Goal: Transaction & Acquisition: Purchase product/service

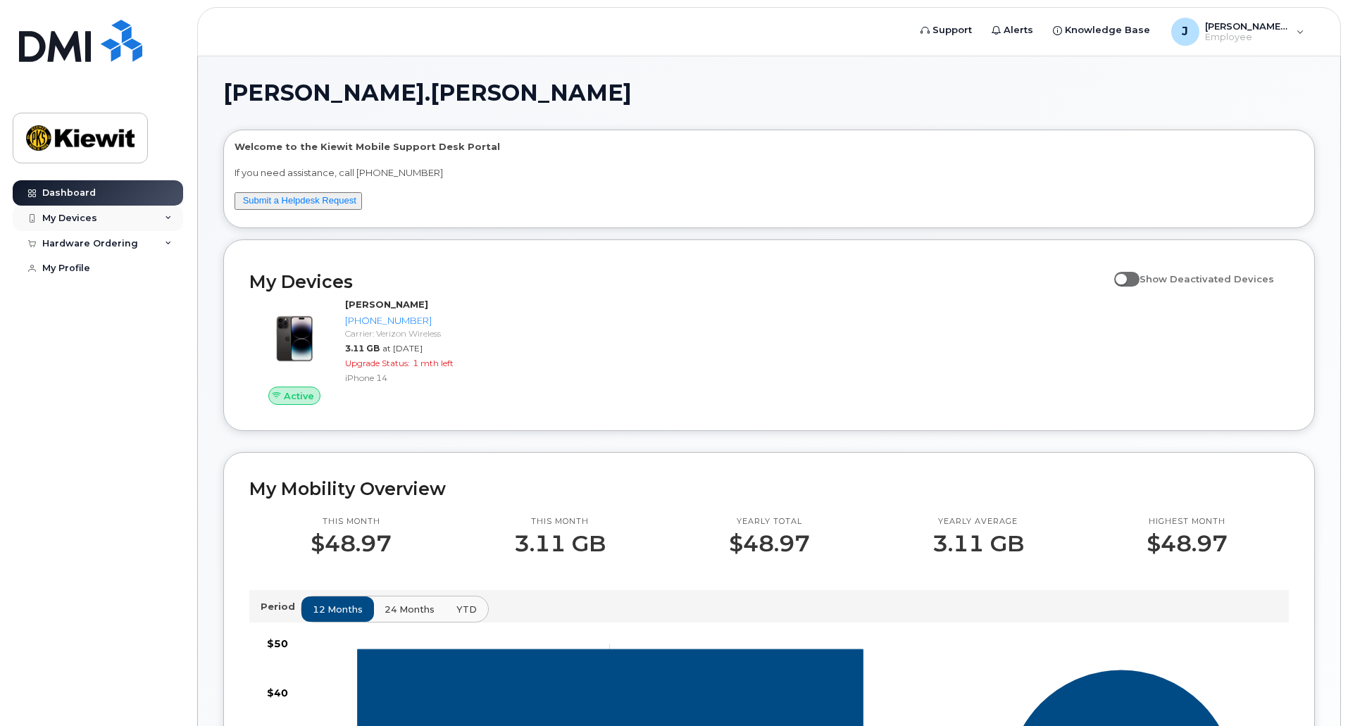
click at [167, 217] on icon at bounding box center [168, 218] width 7 height 7
click at [92, 244] on div "Add Device" at bounding box center [77, 244] width 56 height 13
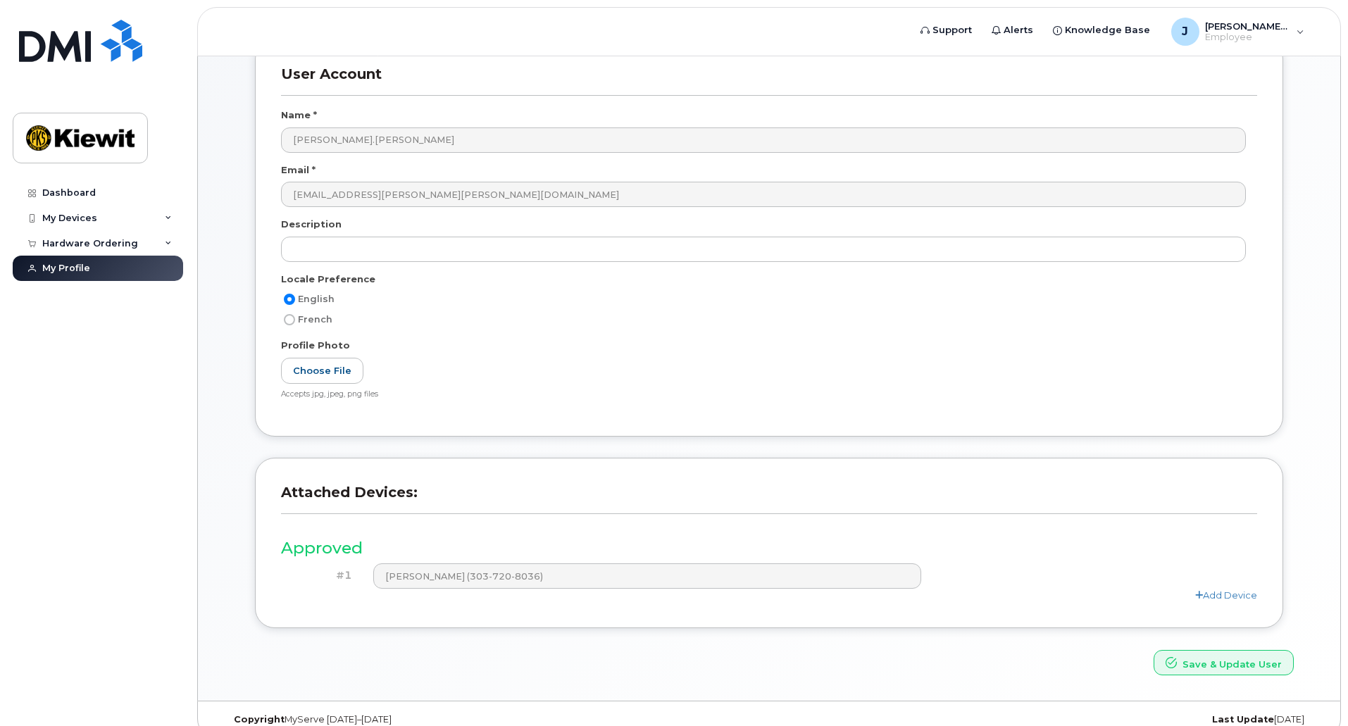
scroll to position [182, 0]
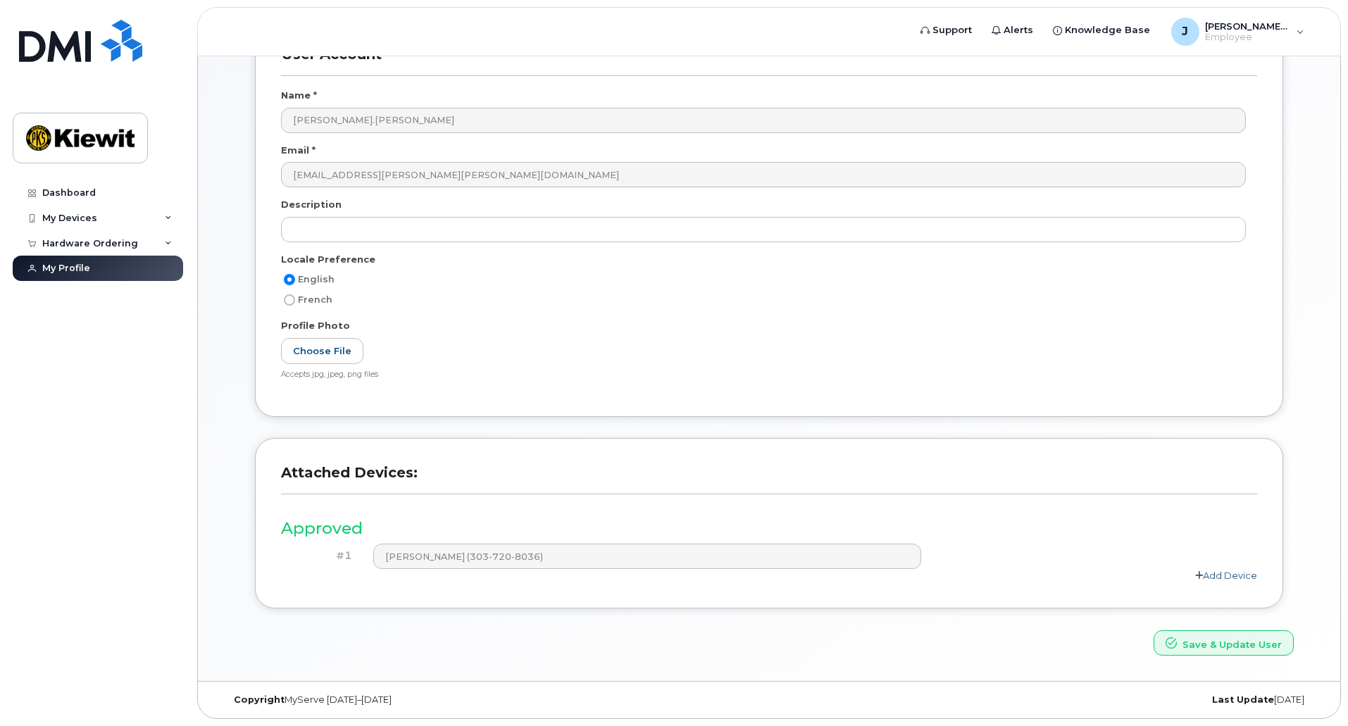
click at [1215, 576] on link "Add Device" at bounding box center [1226, 575] width 62 height 11
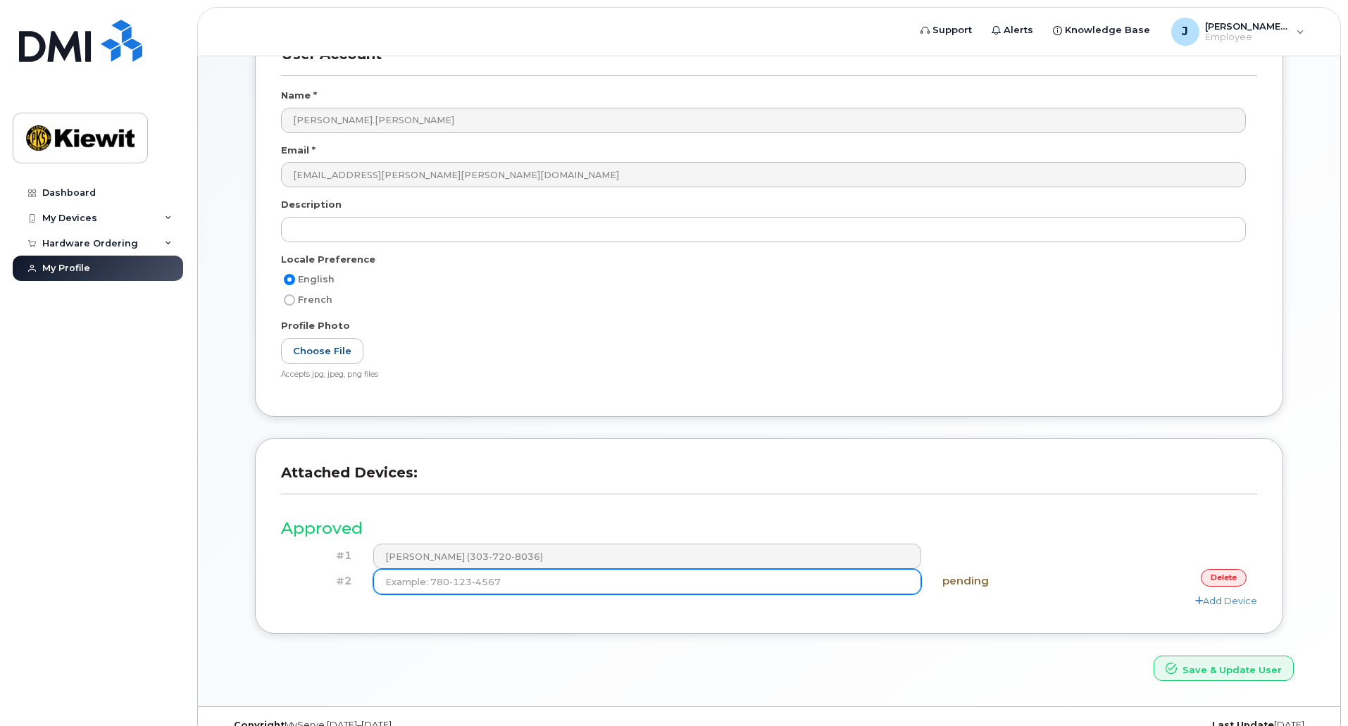
click at [814, 589] on input at bounding box center [647, 581] width 549 height 25
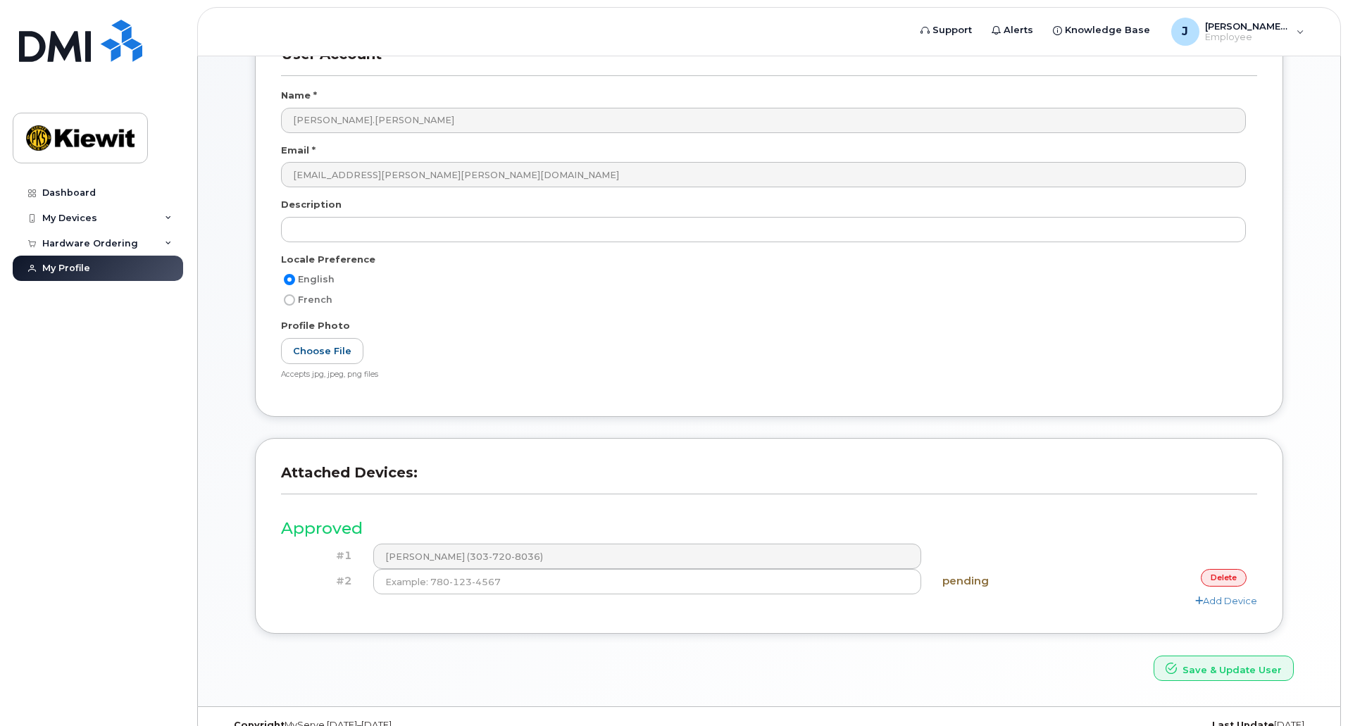
click at [1218, 580] on link "delete" at bounding box center [1224, 578] width 46 height 18
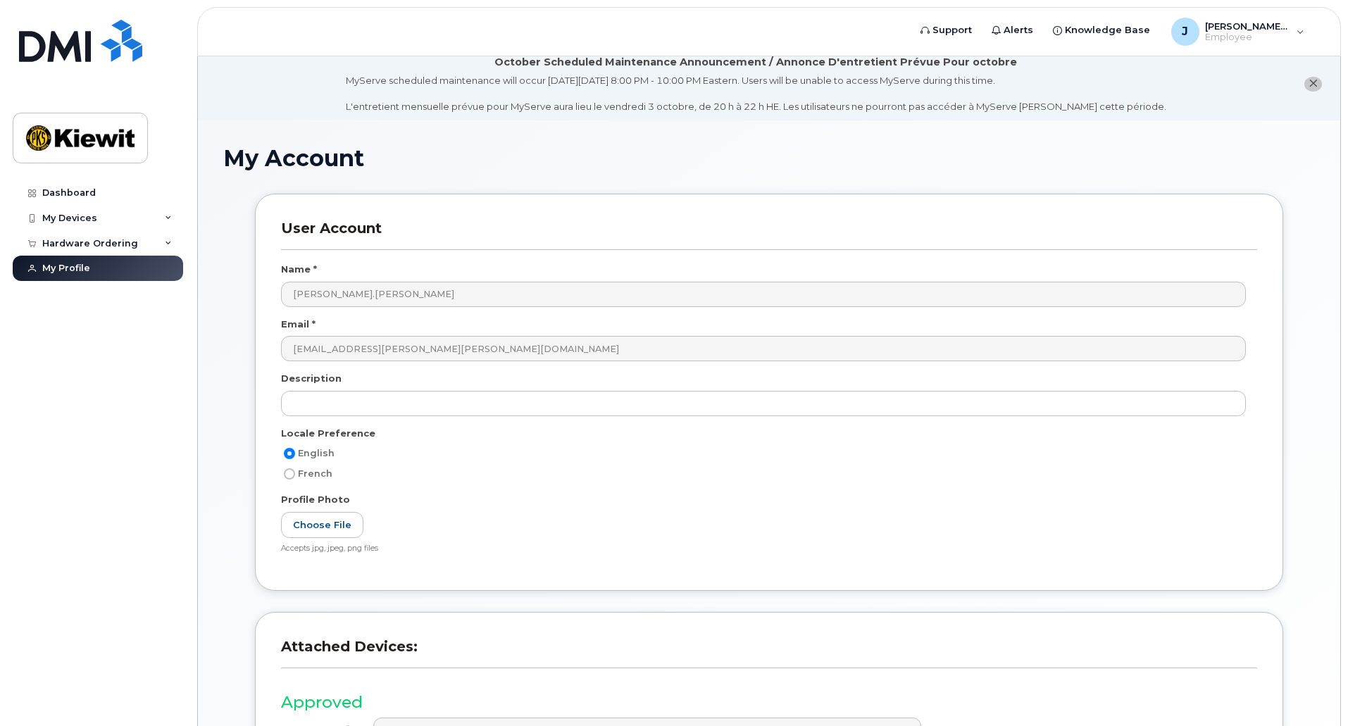
scroll to position [0, 0]
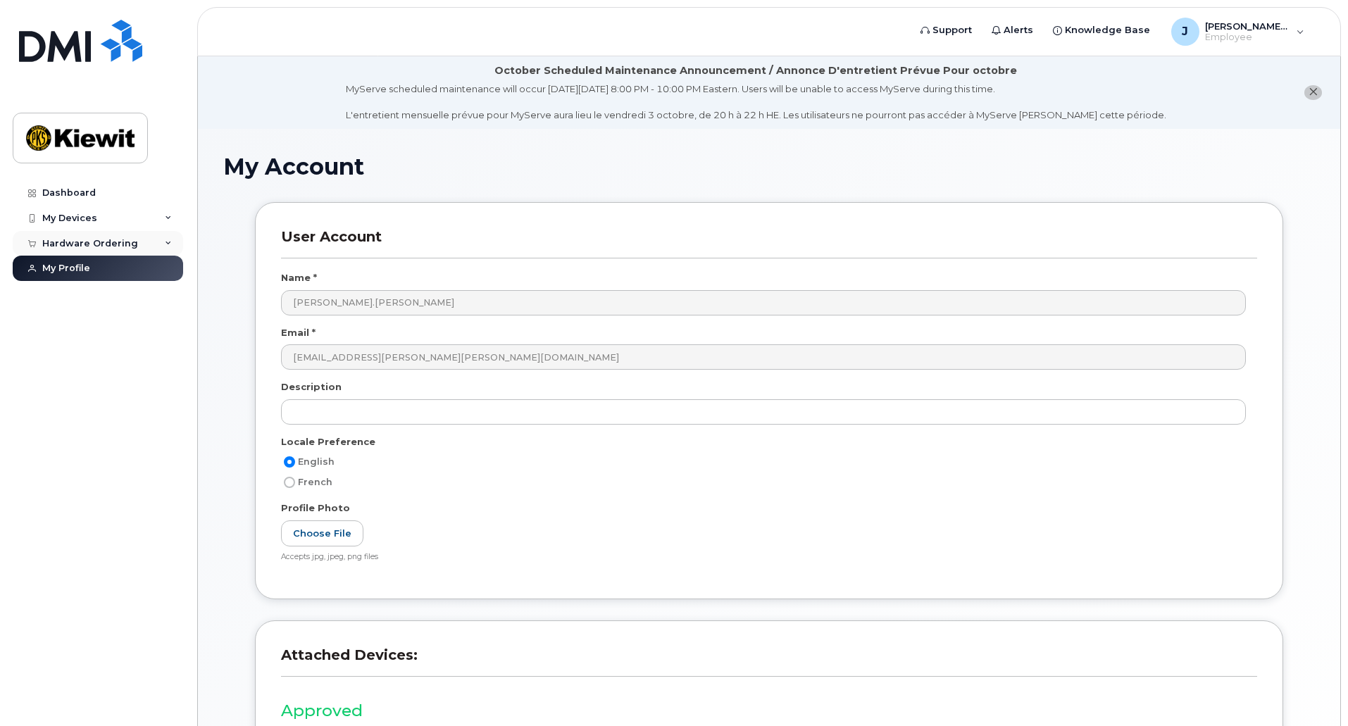
click at [151, 245] on div "Hardware Ordering" at bounding box center [98, 243] width 170 height 25
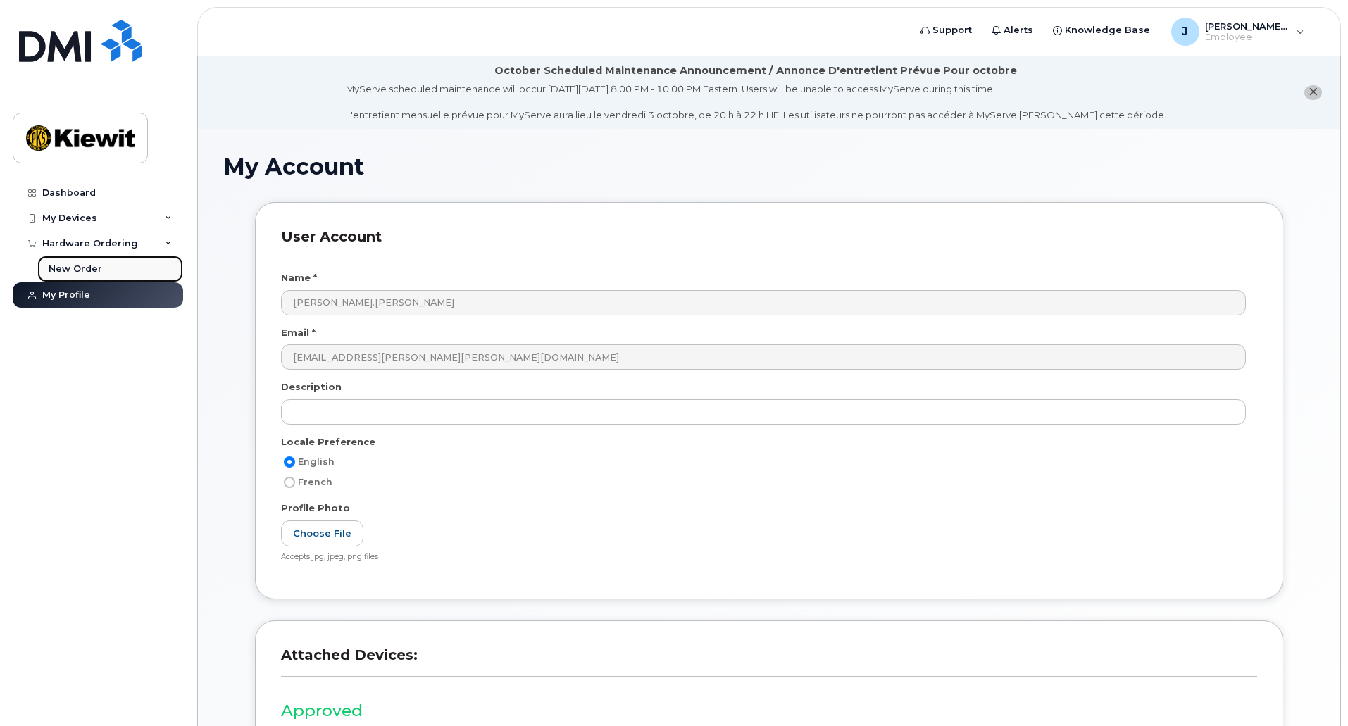
click at [60, 266] on div "New Order" at bounding box center [76, 269] width 54 height 13
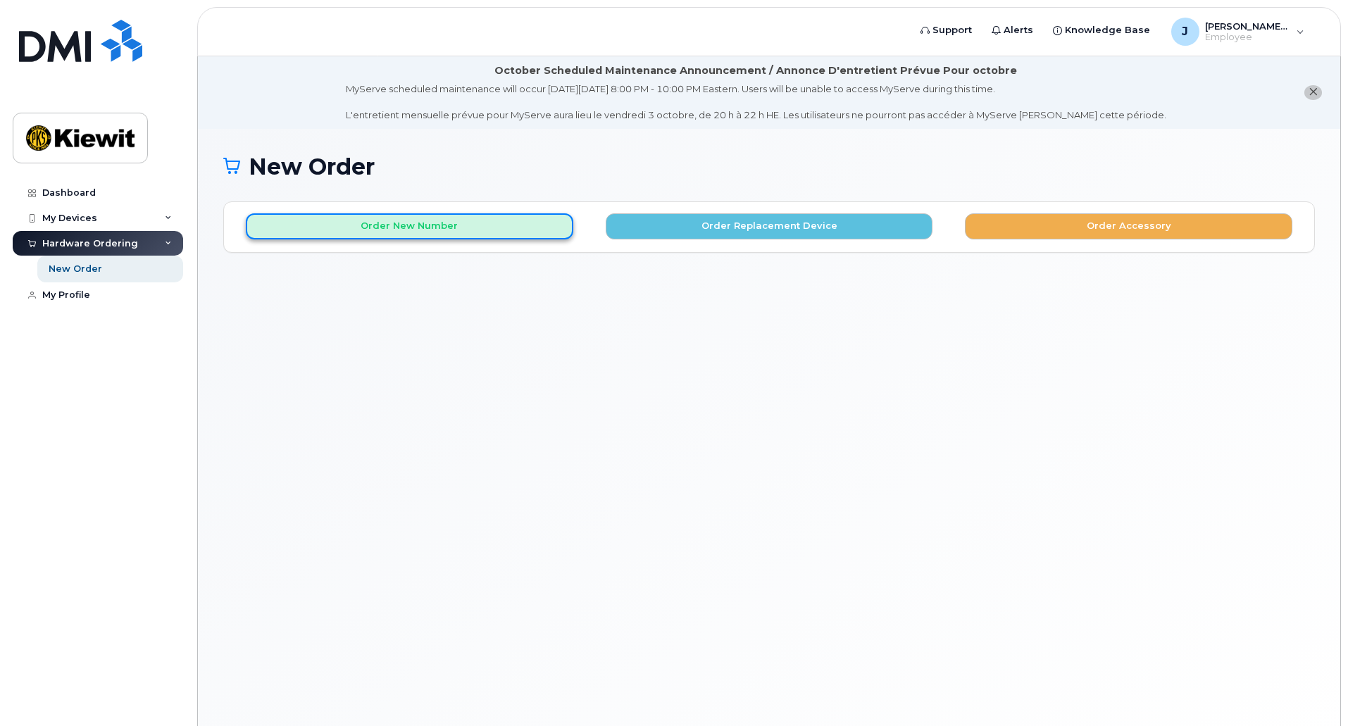
click at [501, 234] on button "Order New Number" at bounding box center [410, 226] width 328 height 26
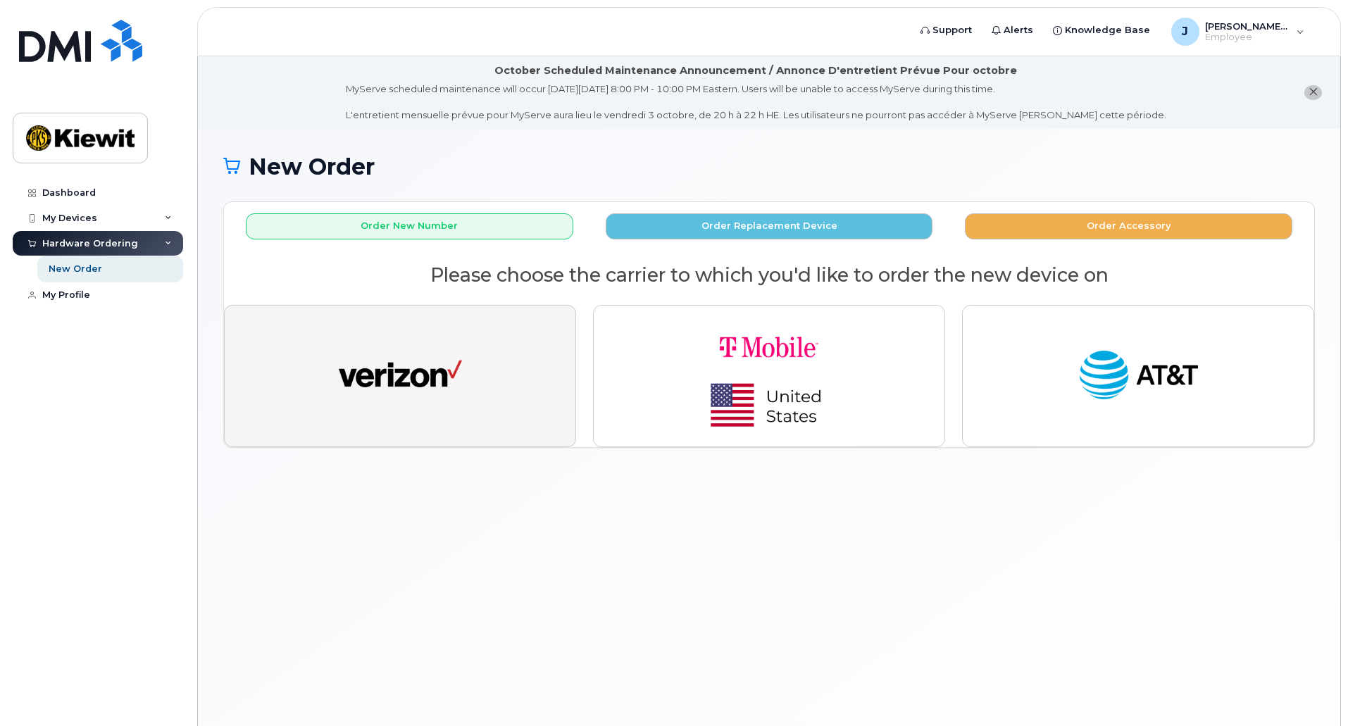
click at [514, 354] on button "button" at bounding box center [400, 376] width 352 height 142
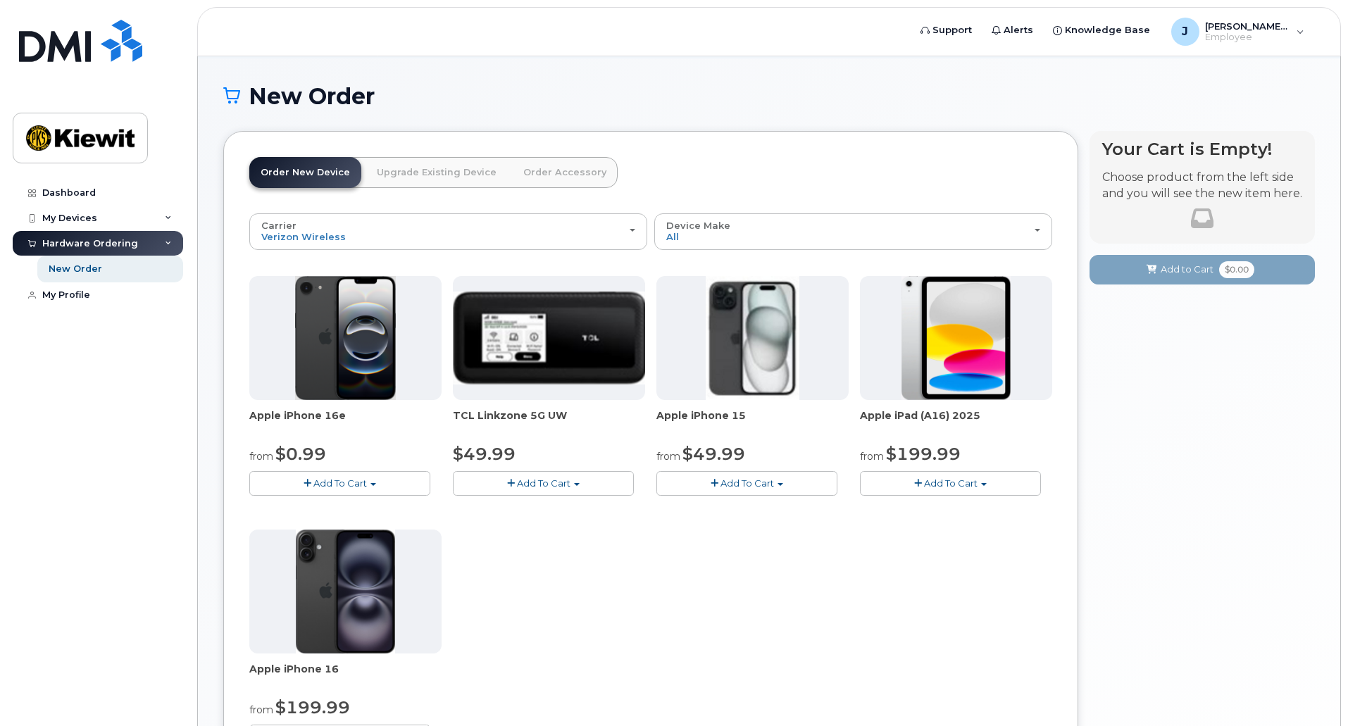
scroll to position [141, 0]
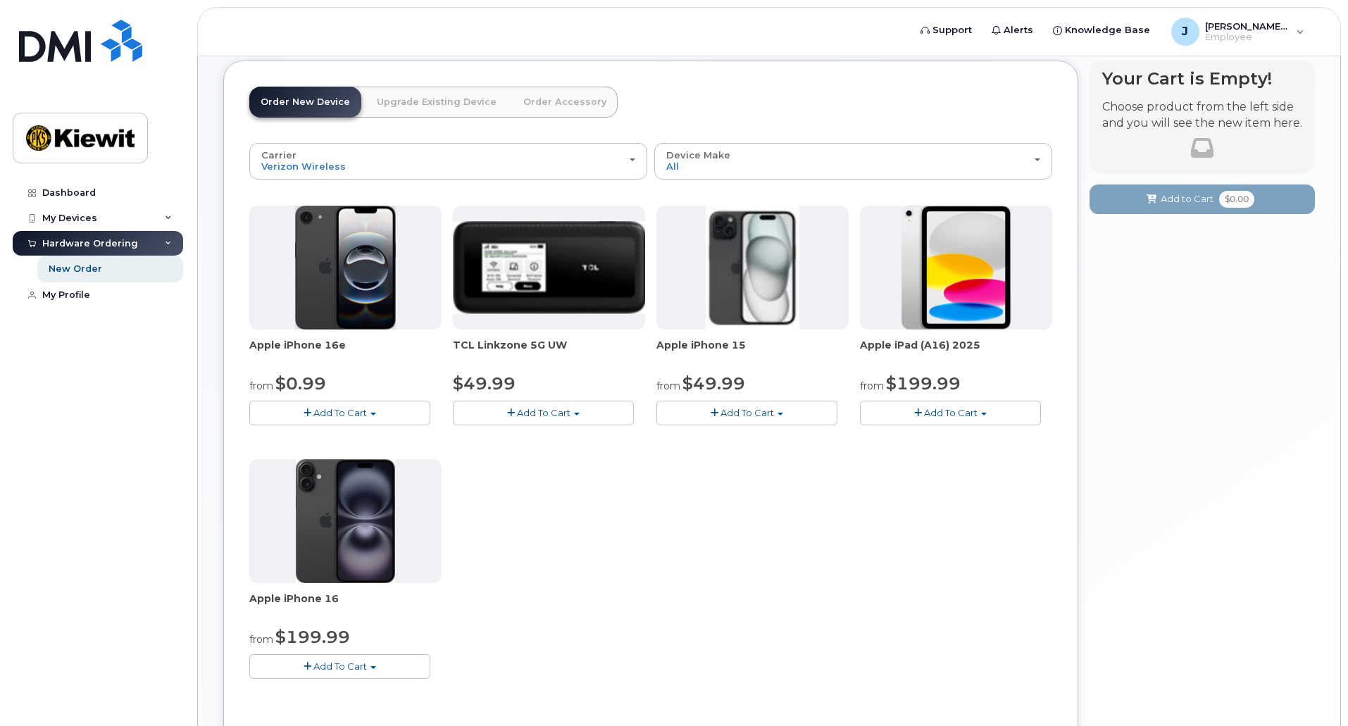
click at [940, 412] on span "Add To Cart" at bounding box center [951, 412] width 54 height 11
click at [947, 454] on link "$499.99 - Full Retail (128GB)" at bounding box center [961, 457] width 194 height 18
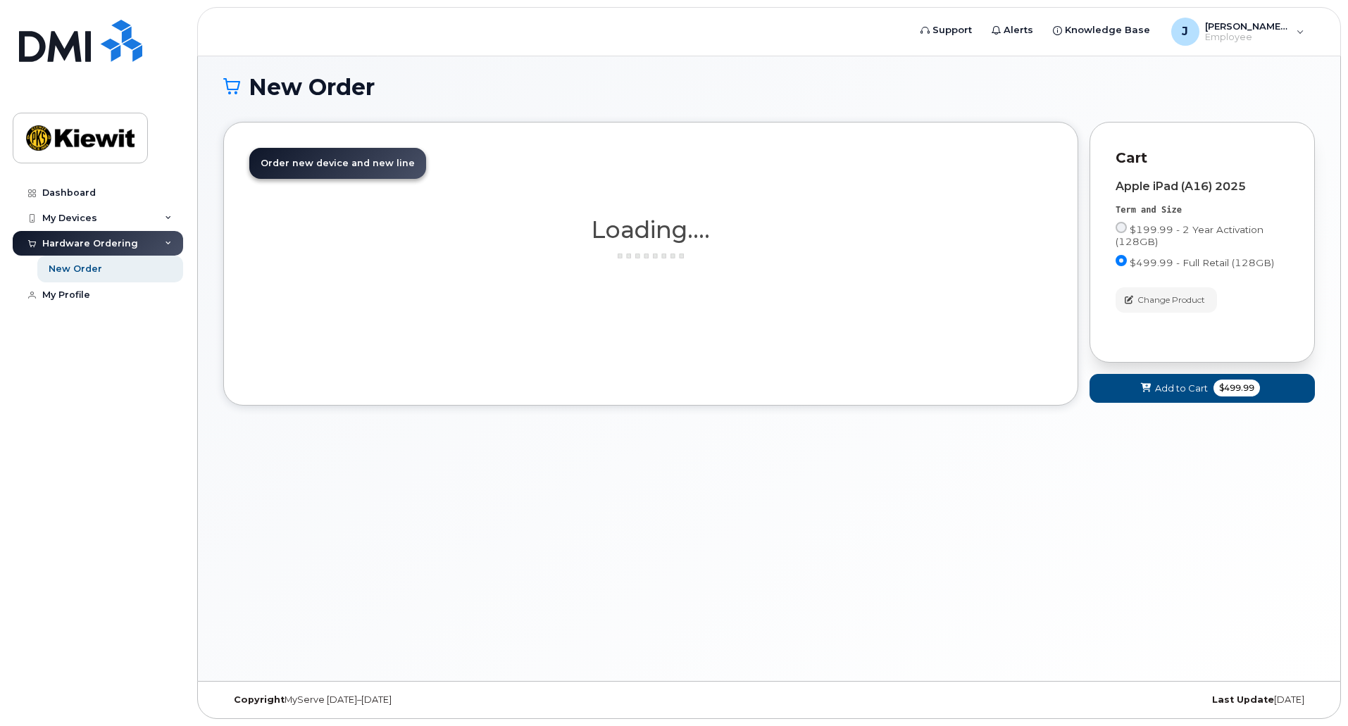
scroll to position [80, 0]
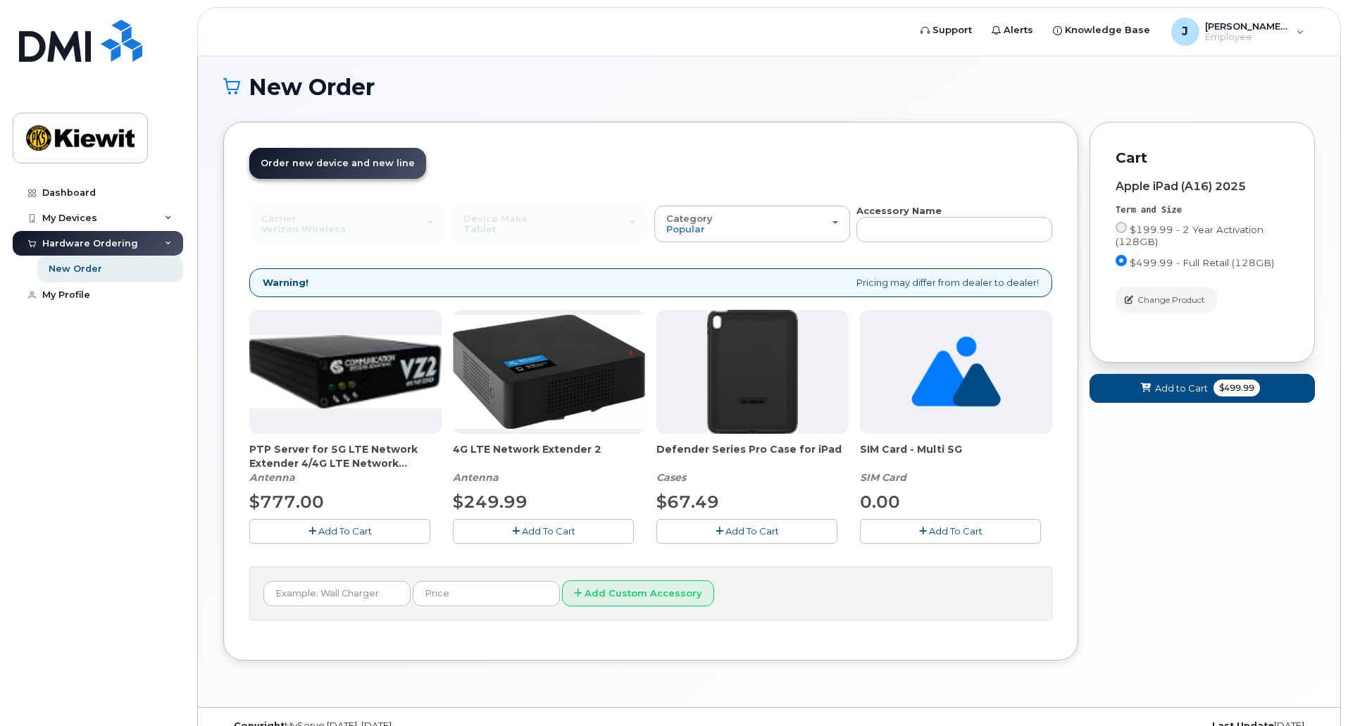
click at [752, 528] on span "Add To Cart" at bounding box center [752, 530] width 54 height 11
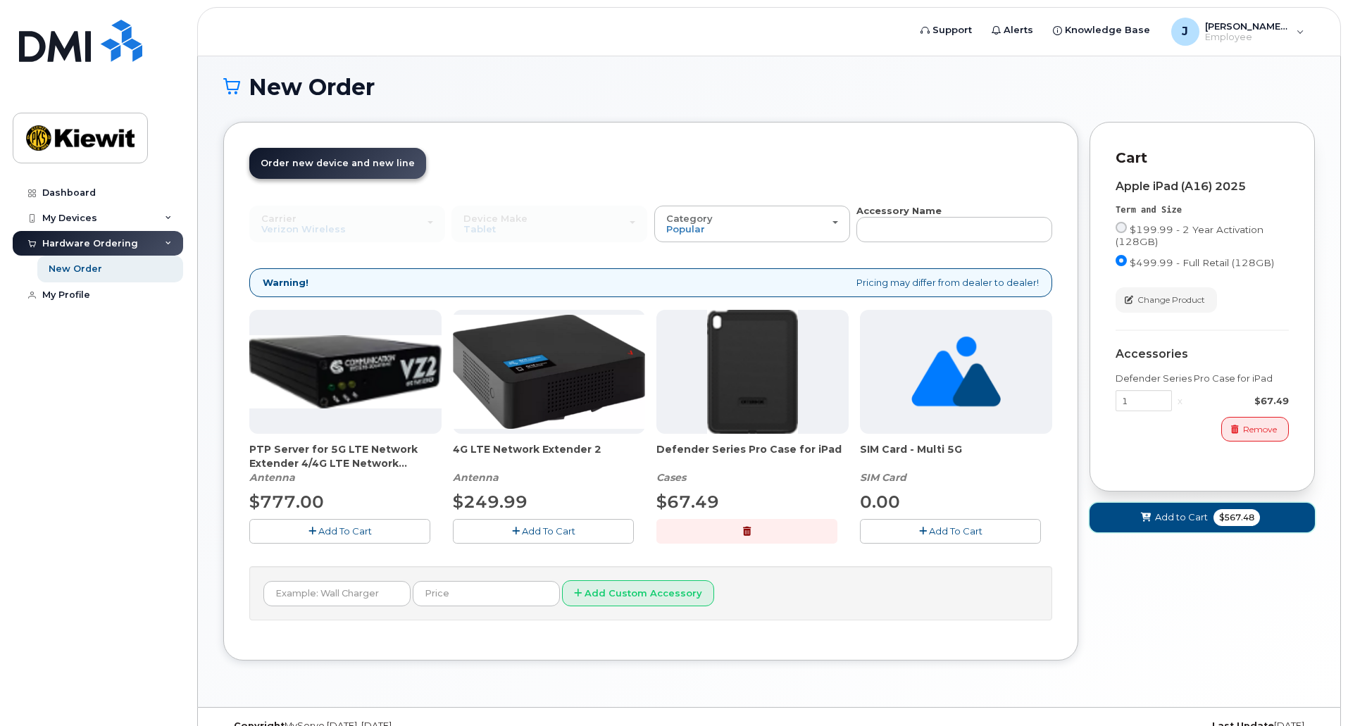
click at [1153, 516] on button "Add to Cart $567.48" at bounding box center [1202, 517] width 225 height 29
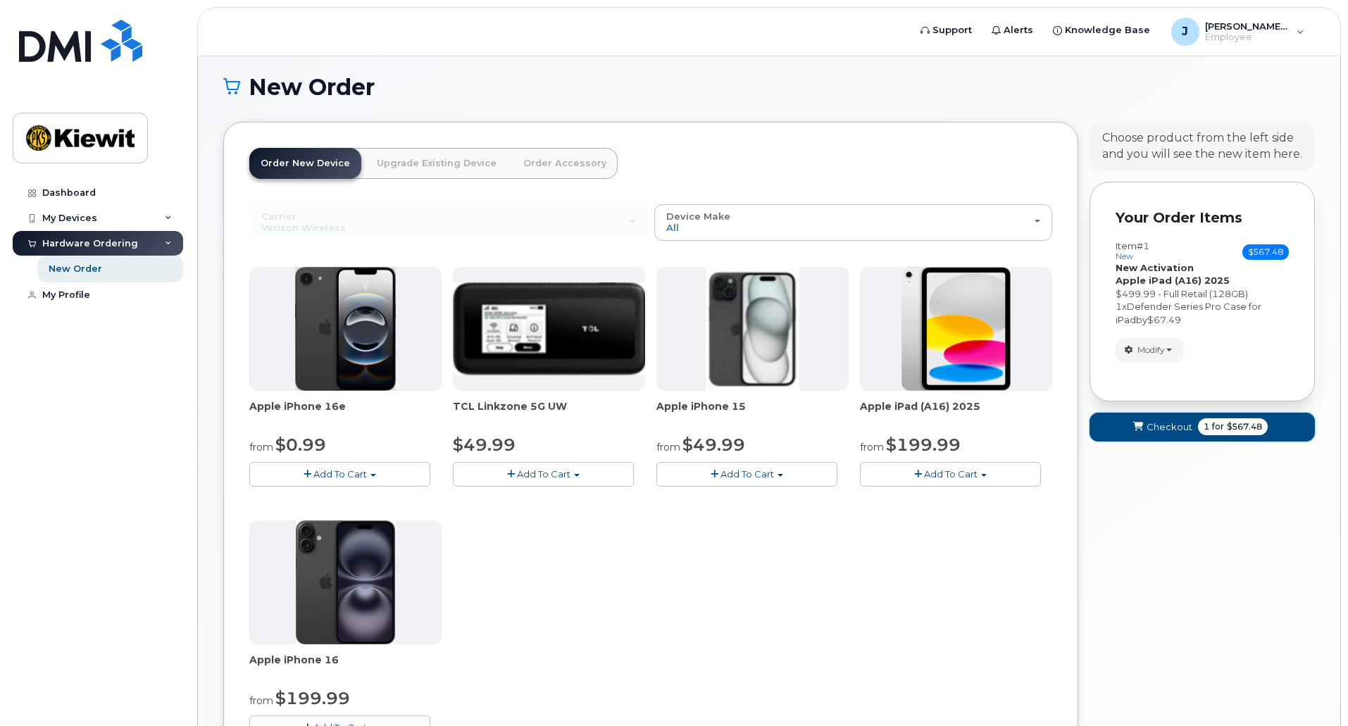
click at [1150, 430] on span "Checkout" at bounding box center [1170, 426] width 46 height 13
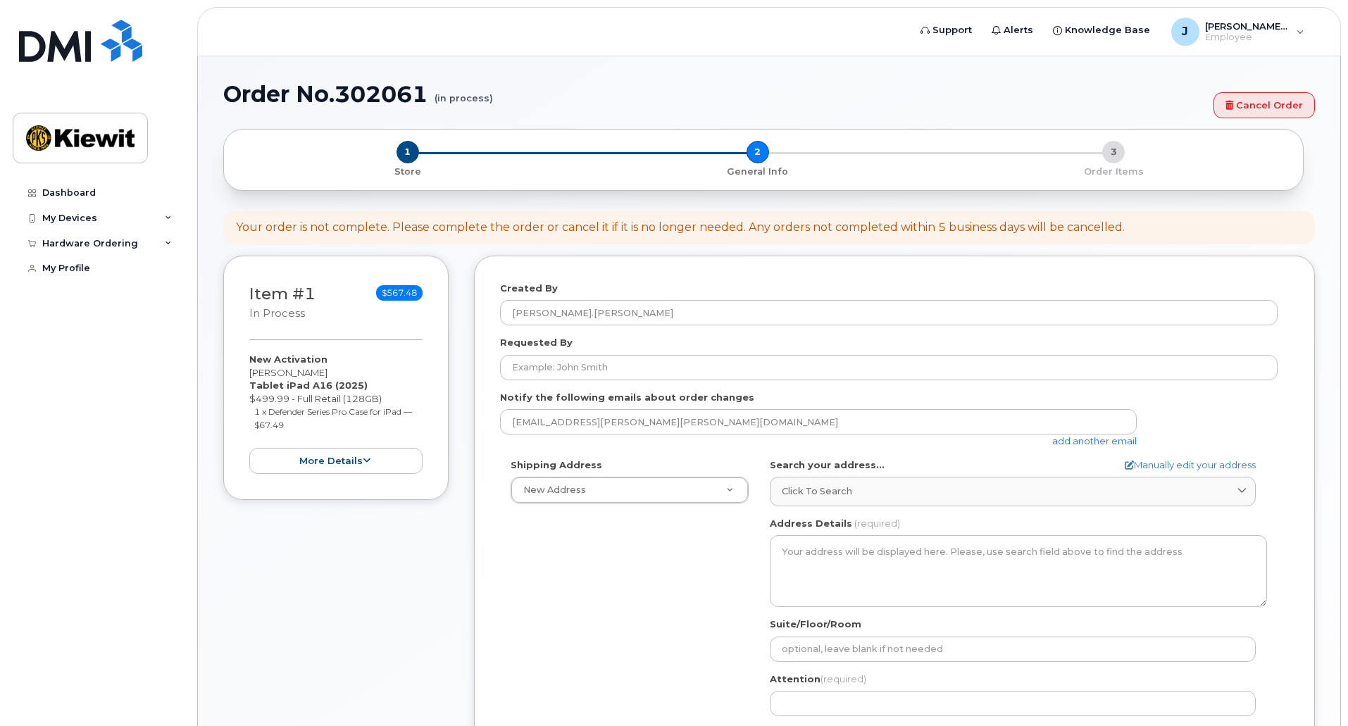
select select
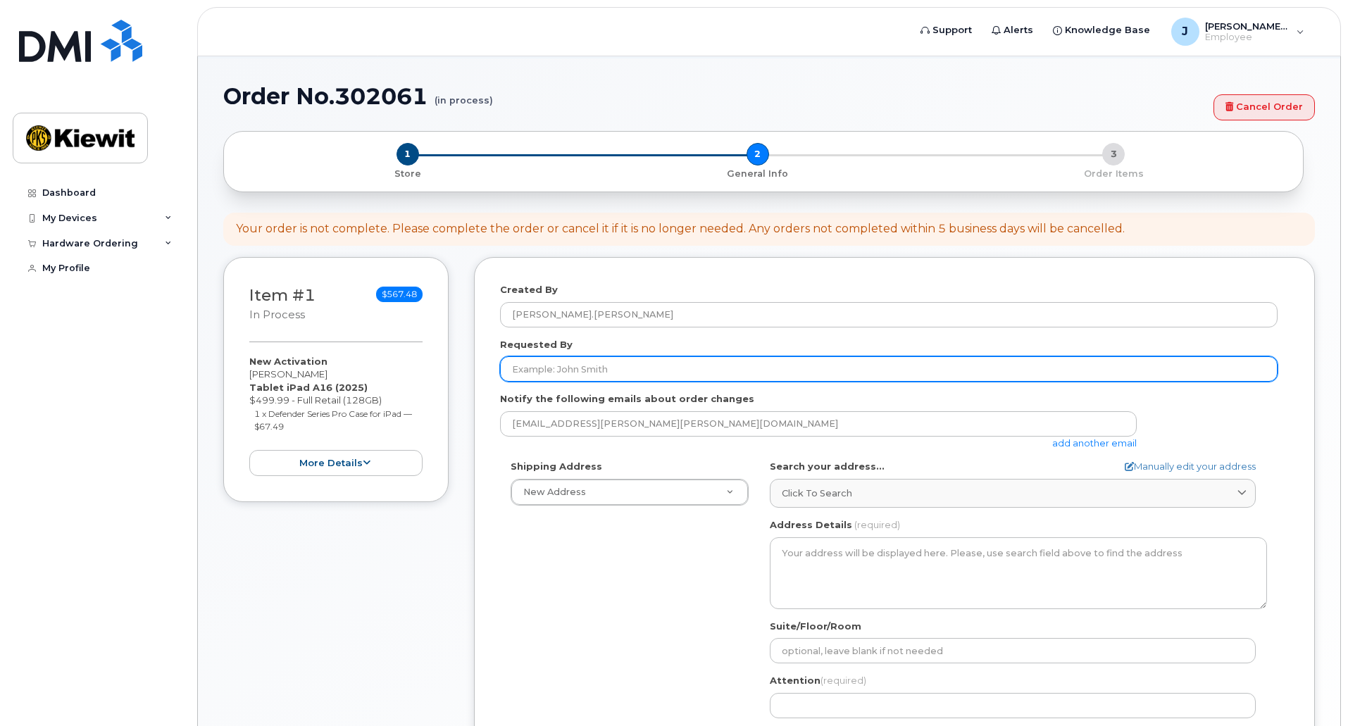
scroll to position [141, 0]
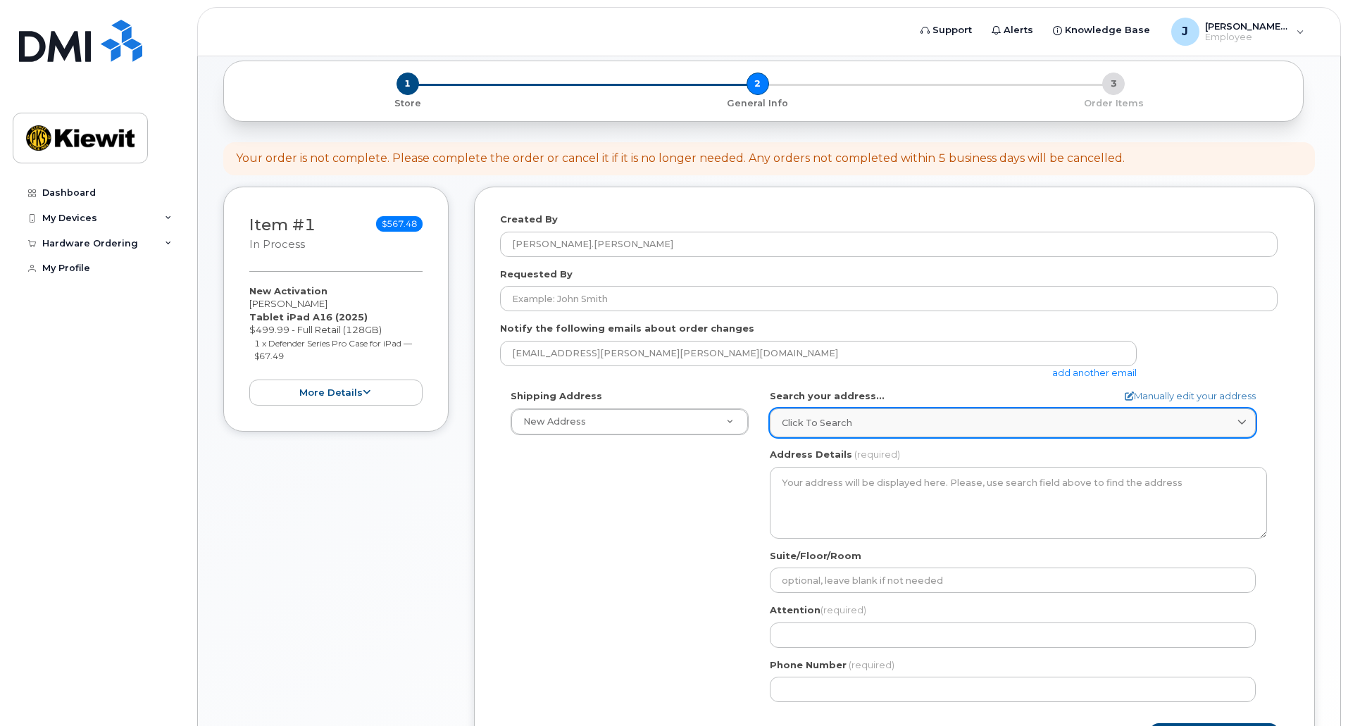
click at [826, 434] on link "Click to search" at bounding box center [1013, 423] width 486 height 29
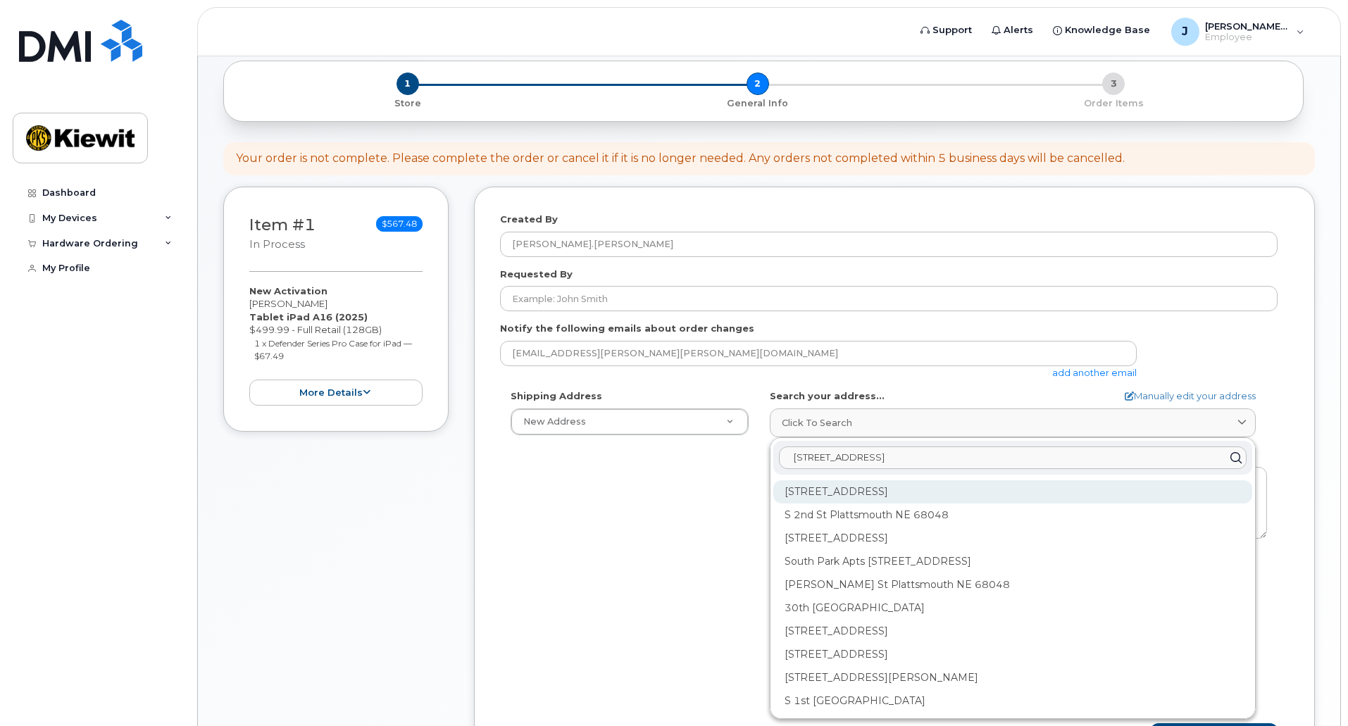
type input "[STREET_ADDRESS]"
click at [1028, 494] on div "[STREET_ADDRESS]" at bounding box center [1012, 491] width 479 height 23
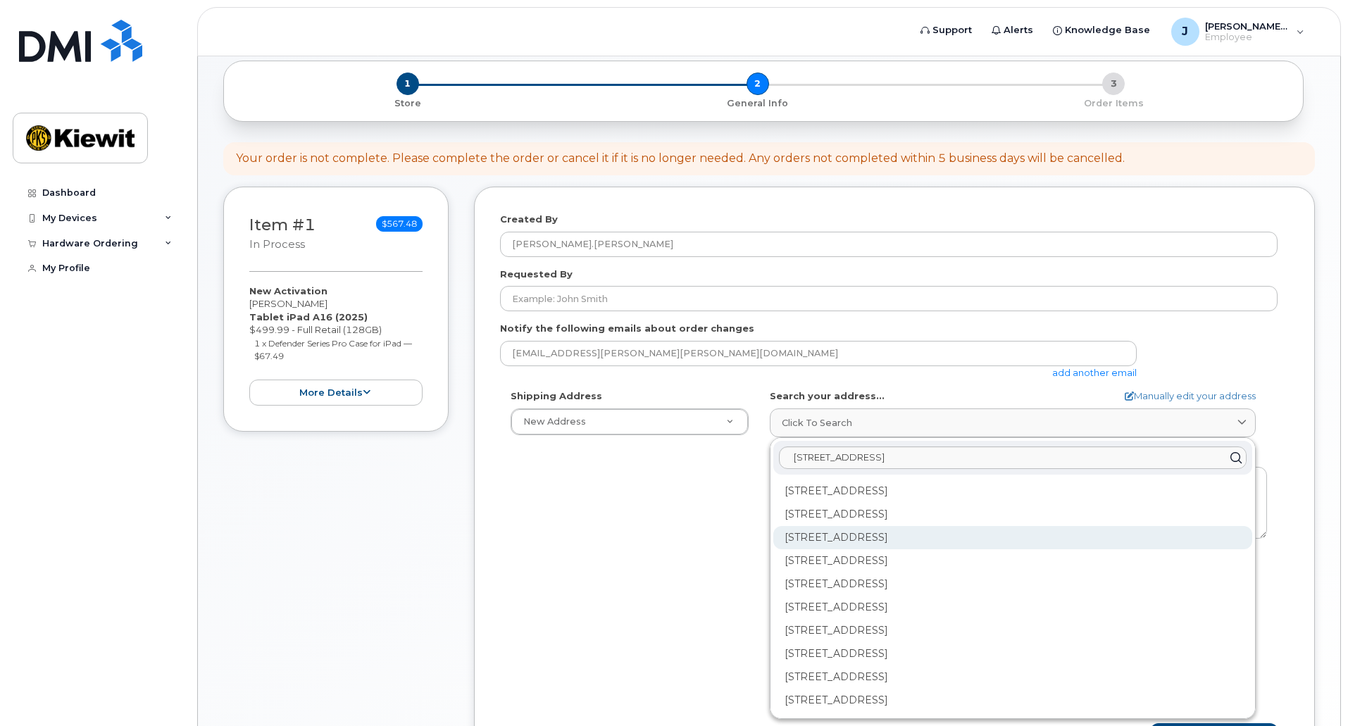
scroll to position [0, 0]
click at [1042, 459] on input "[STREET_ADDRESS]" at bounding box center [1013, 458] width 468 height 23
click at [1150, 723] on button "Save and Continue" at bounding box center [1214, 736] width 128 height 26
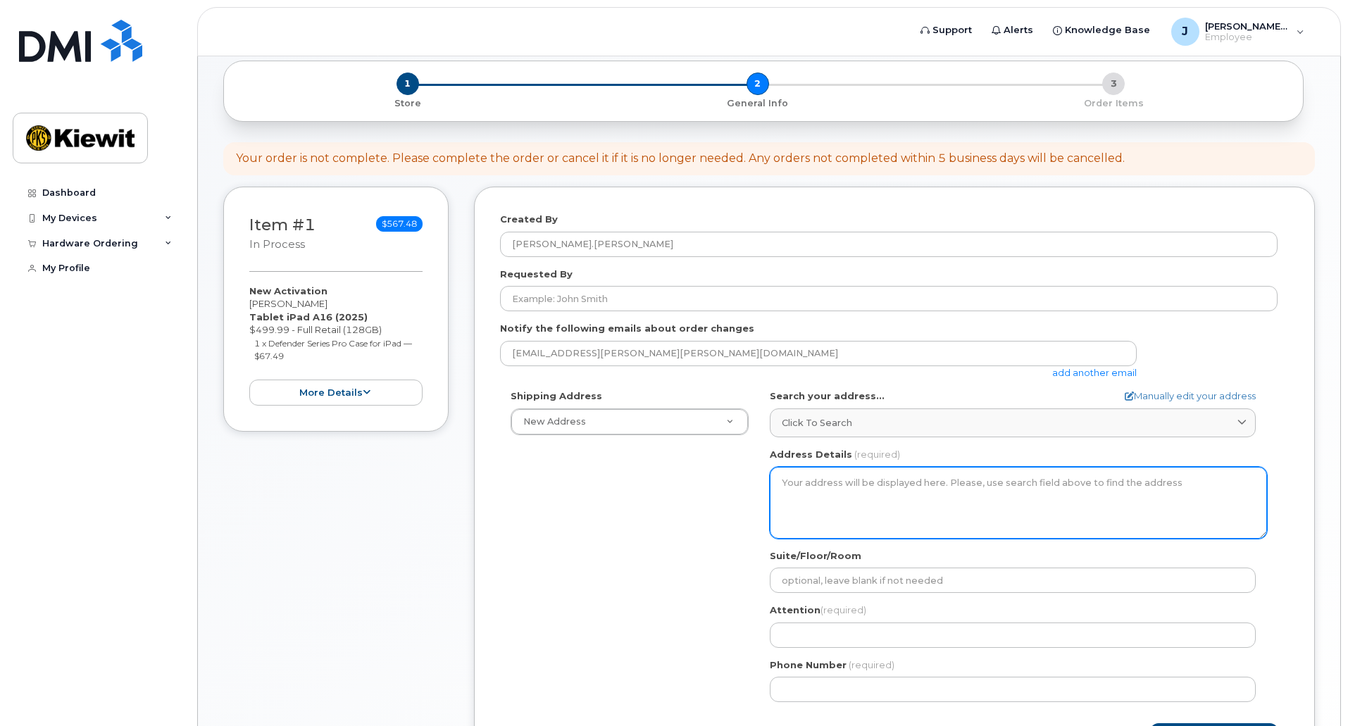
click at [1011, 480] on textarea "Address Details" at bounding box center [1018, 503] width 497 height 72
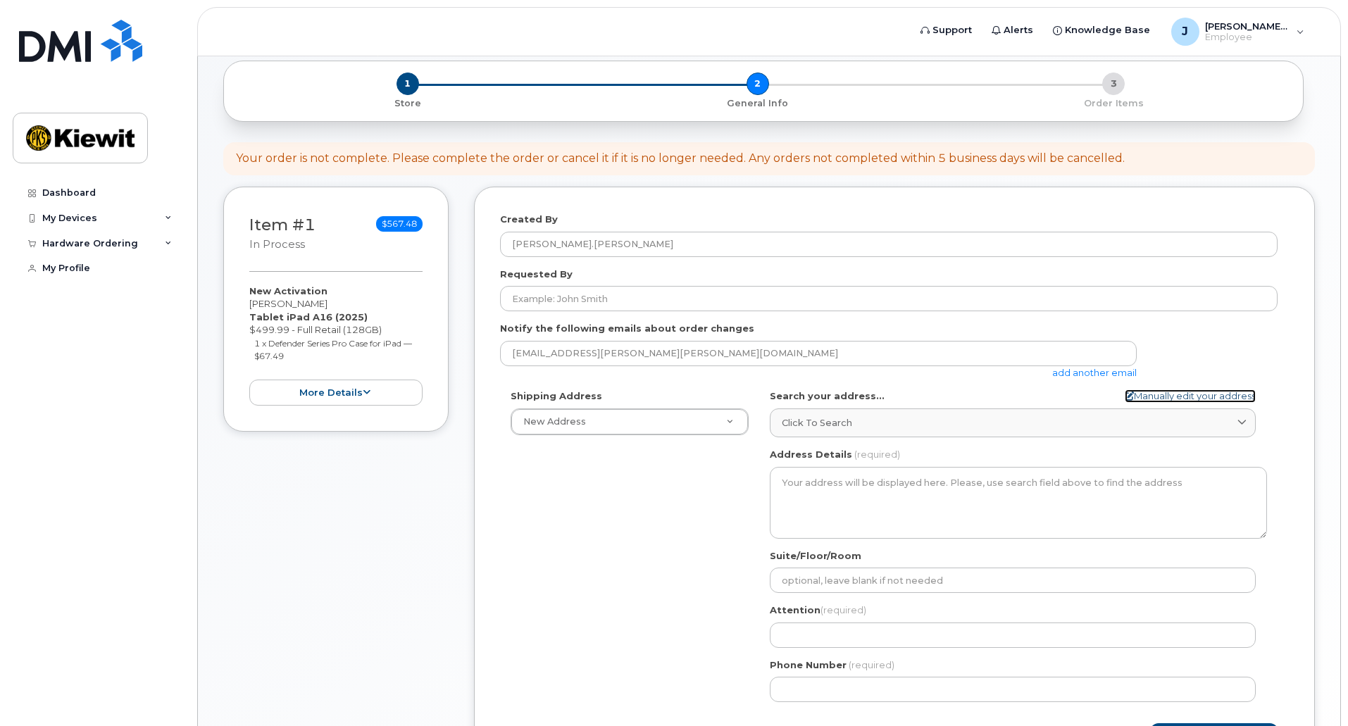
click at [1152, 395] on link "Manually edit your address" at bounding box center [1190, 396] width 131 height 13
select select
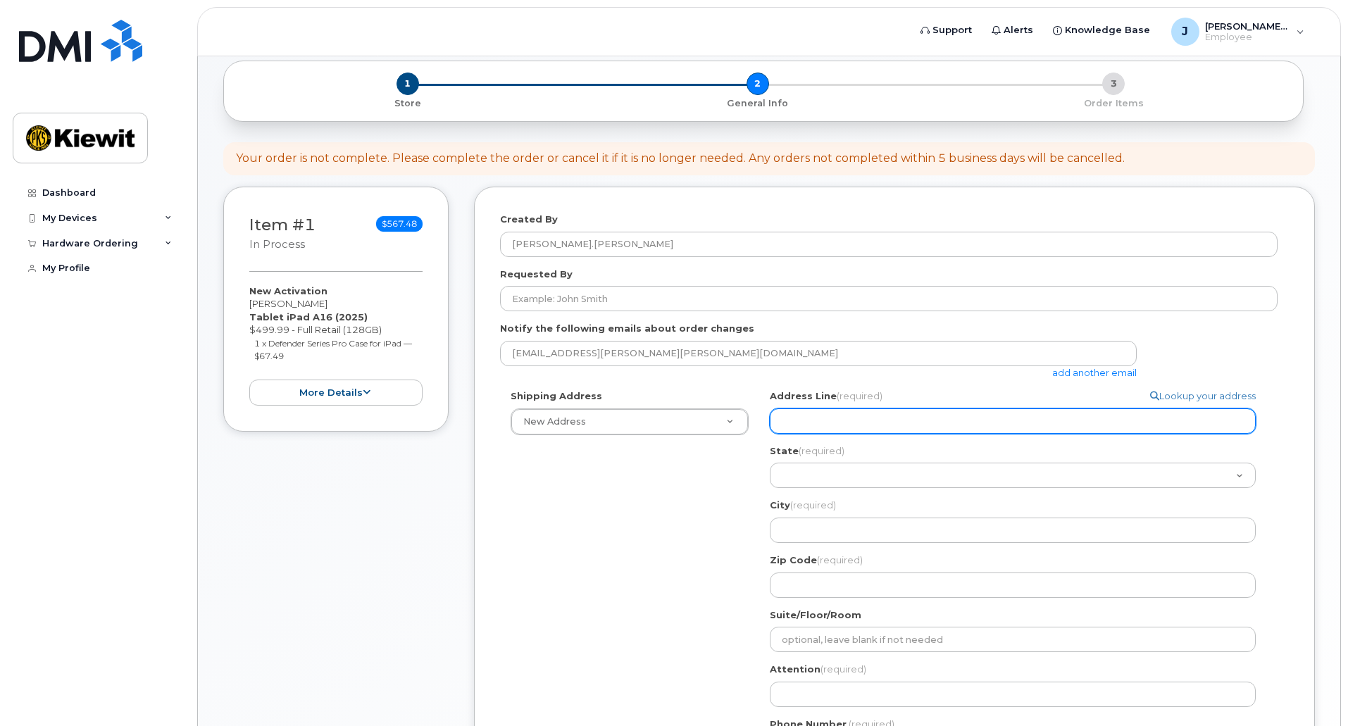
click at [1031, 418] on input "Address Line (required)" at bounding box center [1013, 421] width 486 height 25
type input "11501 42nd St"
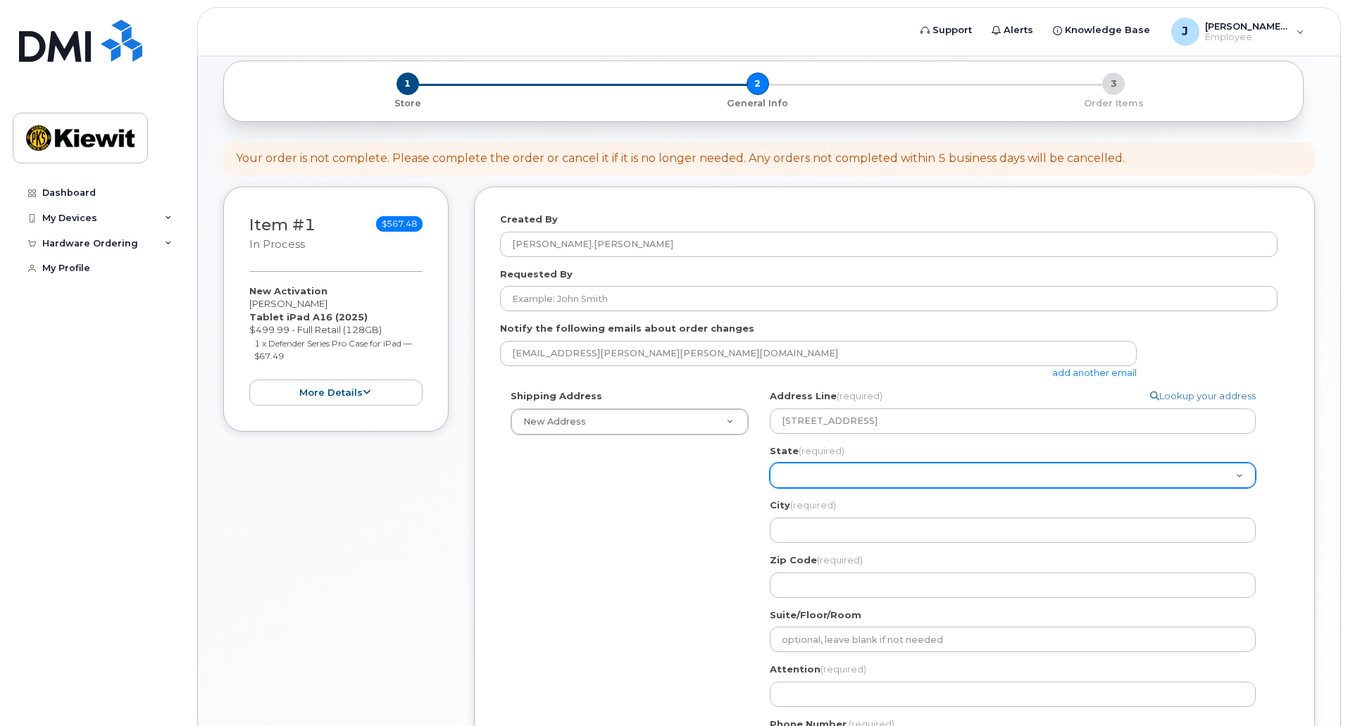
select select "NE"
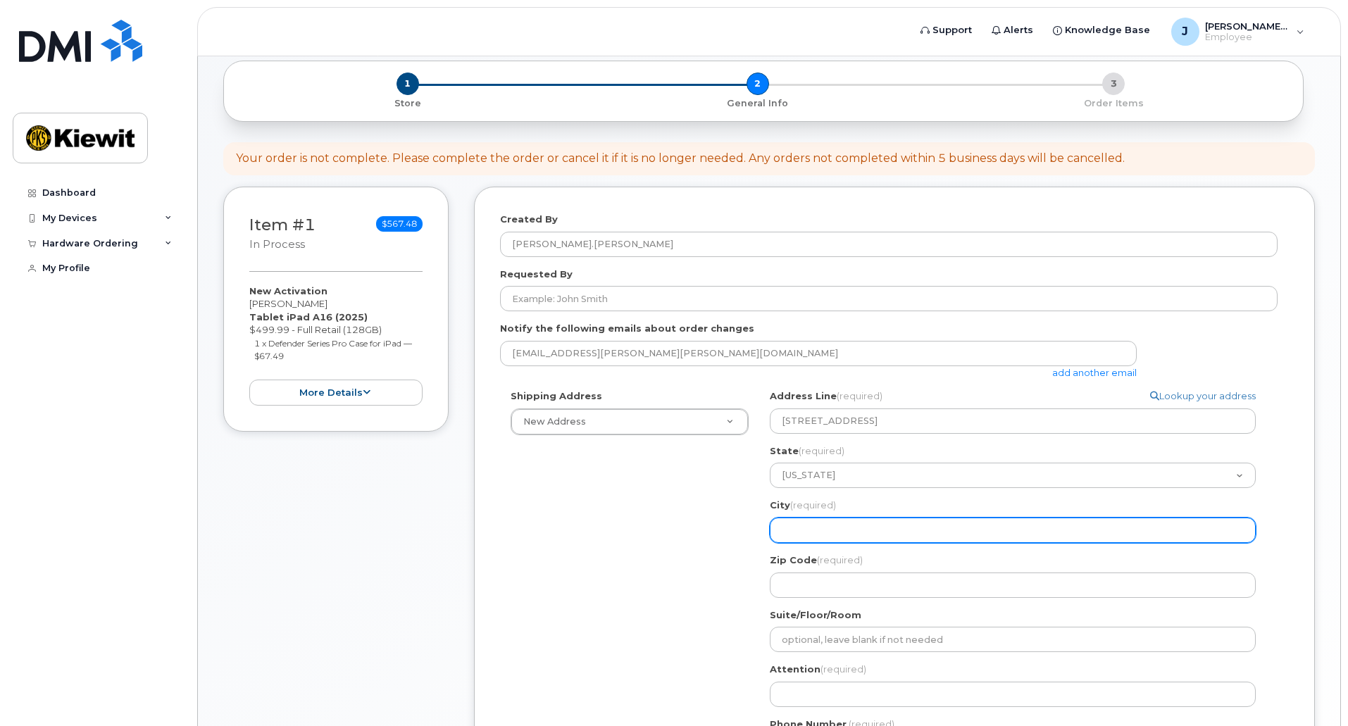
type input "Plattsmouth"
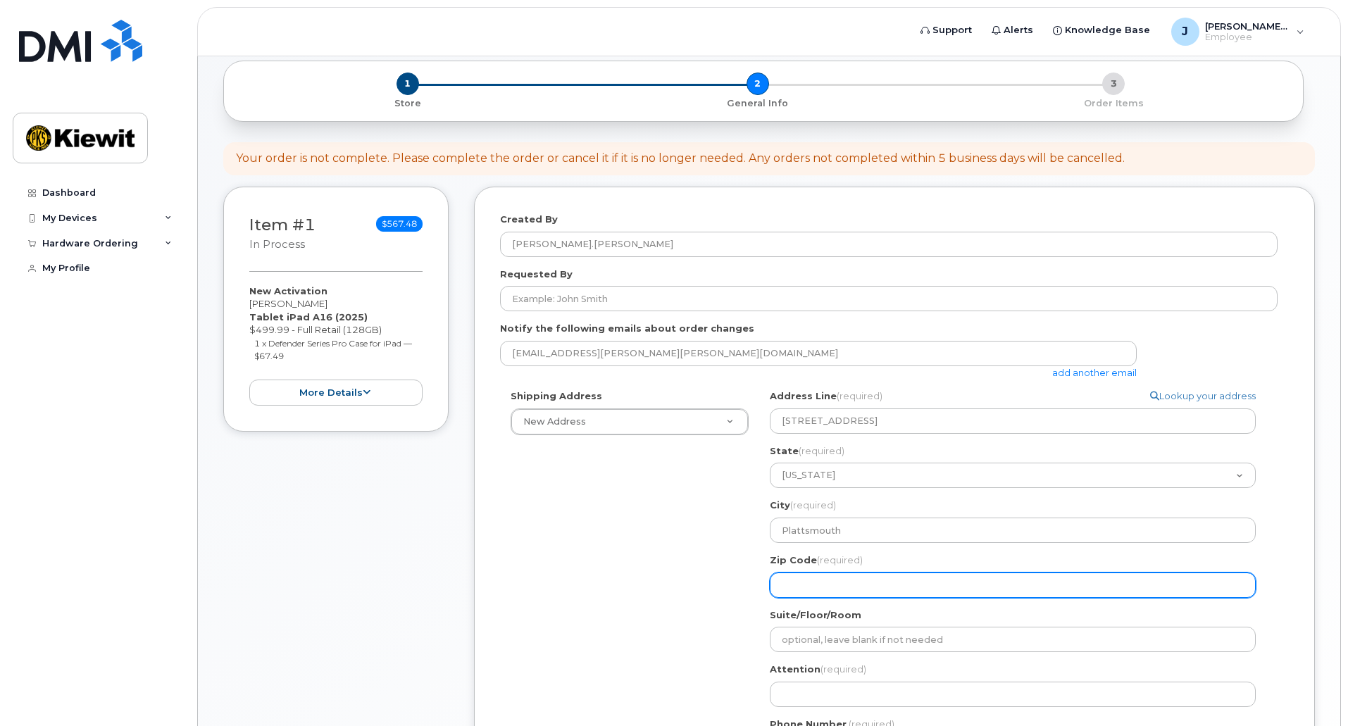
type input "68048"
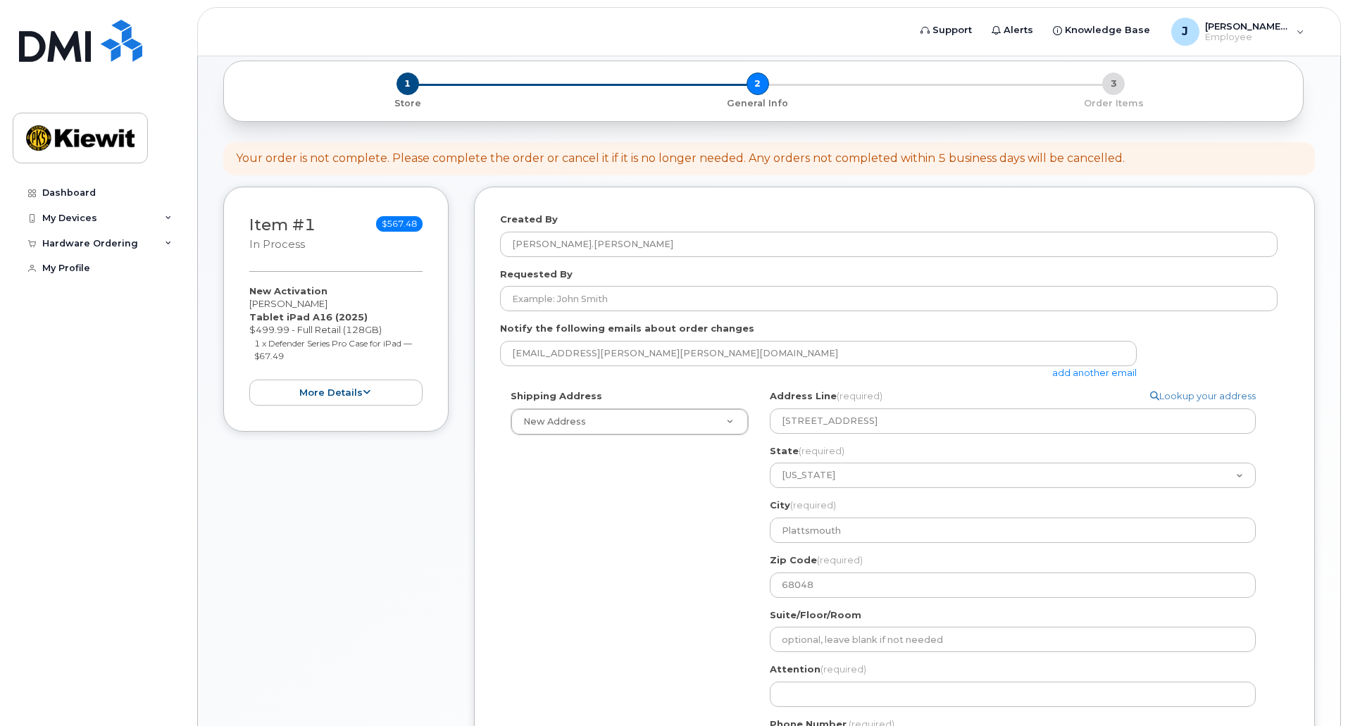
type input "Josiah Williams"
type input "3037208036"
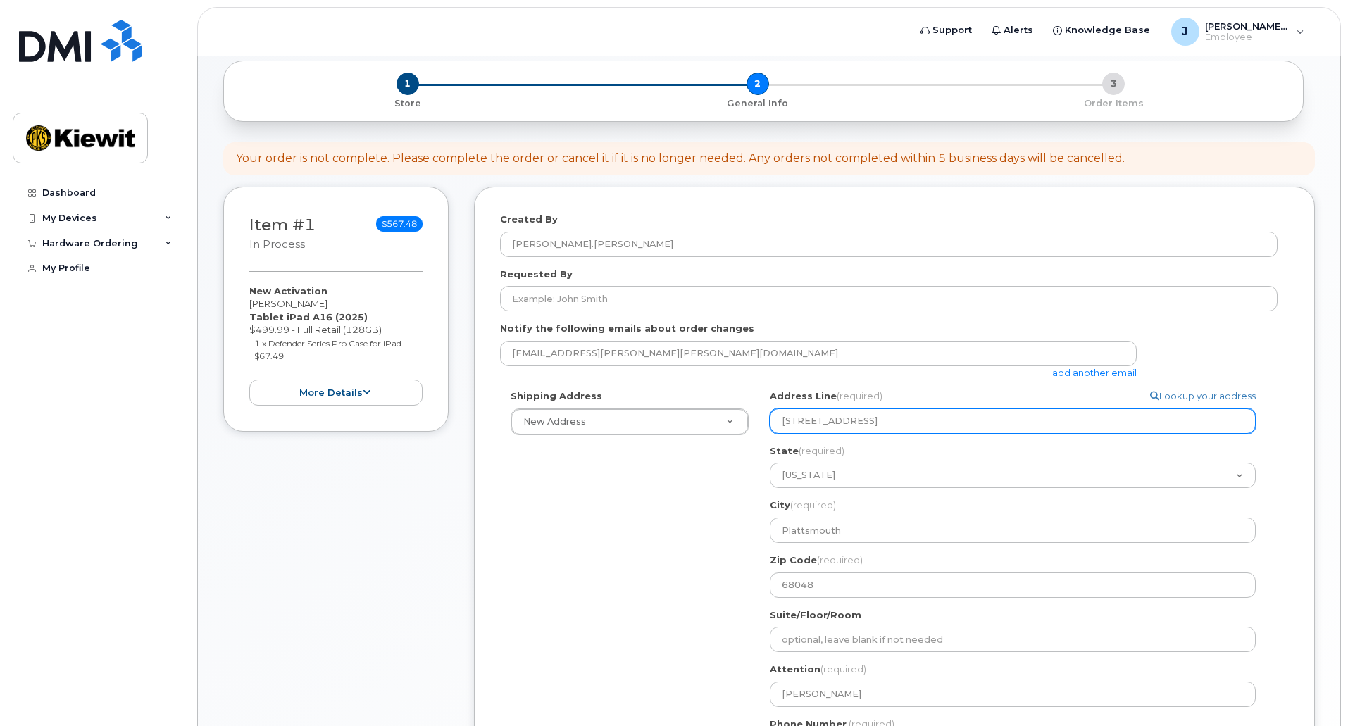
select select
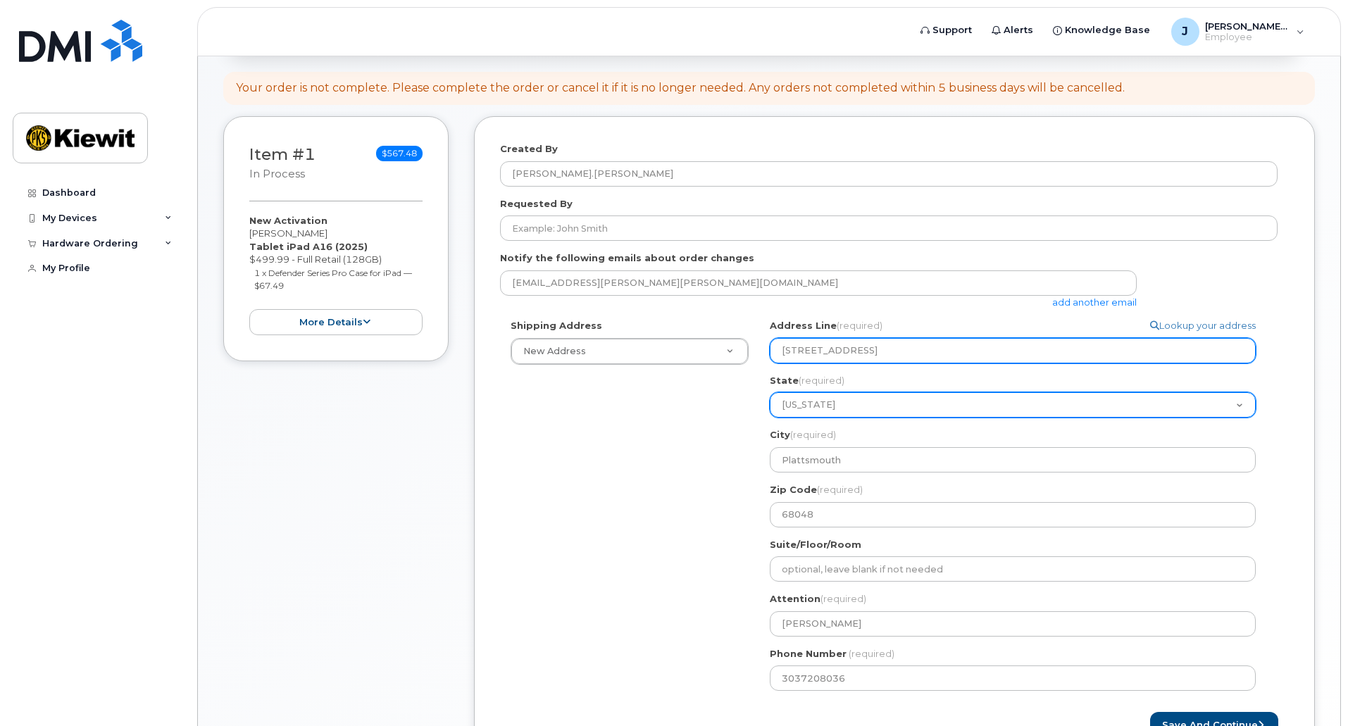
scroll to position [282, 0]
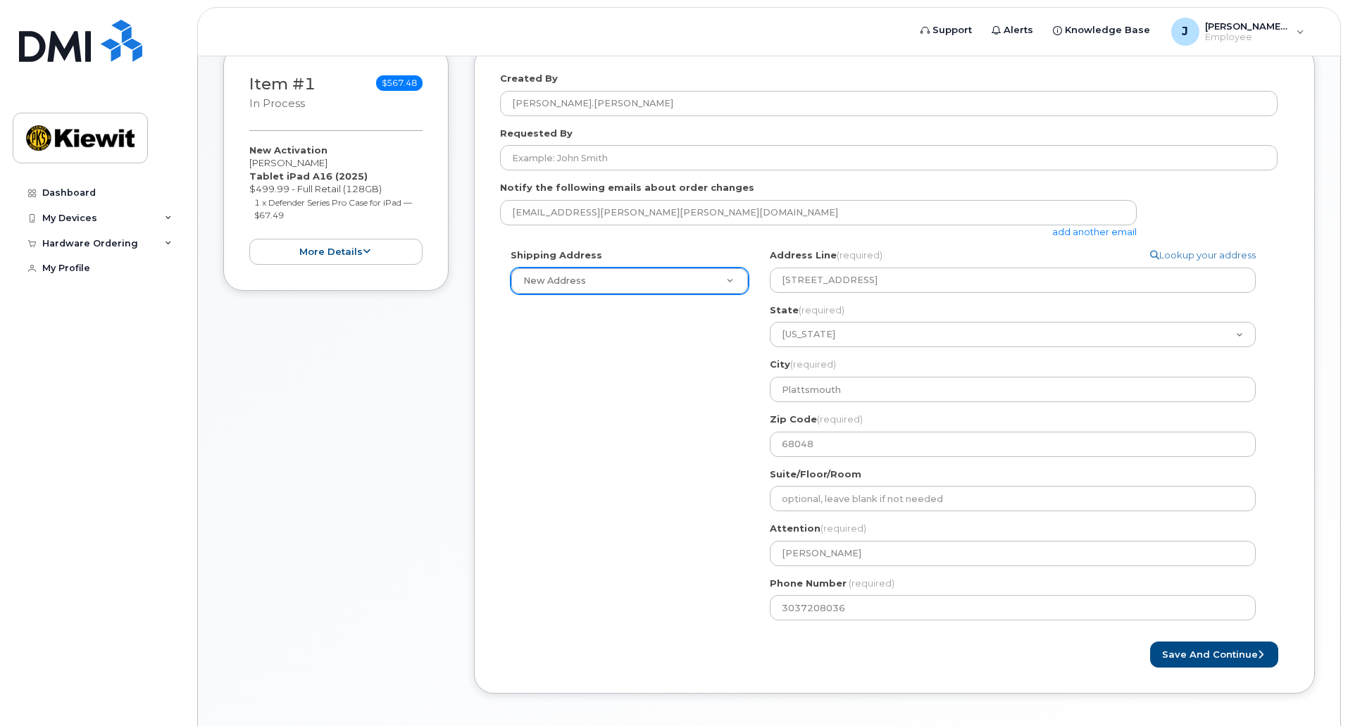
click at [669, 294] on div "New Address" at bounding box center [630, 281] width 238 height 27
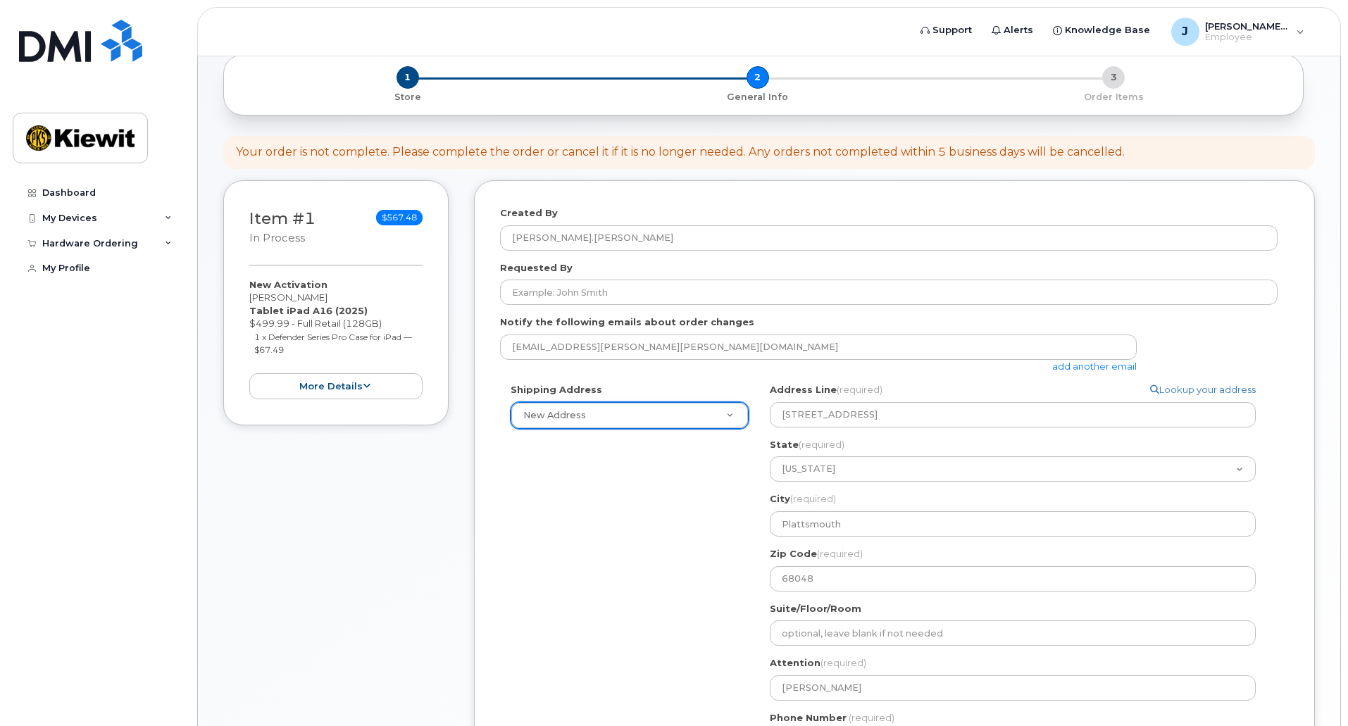
scroll to position [141, 0]
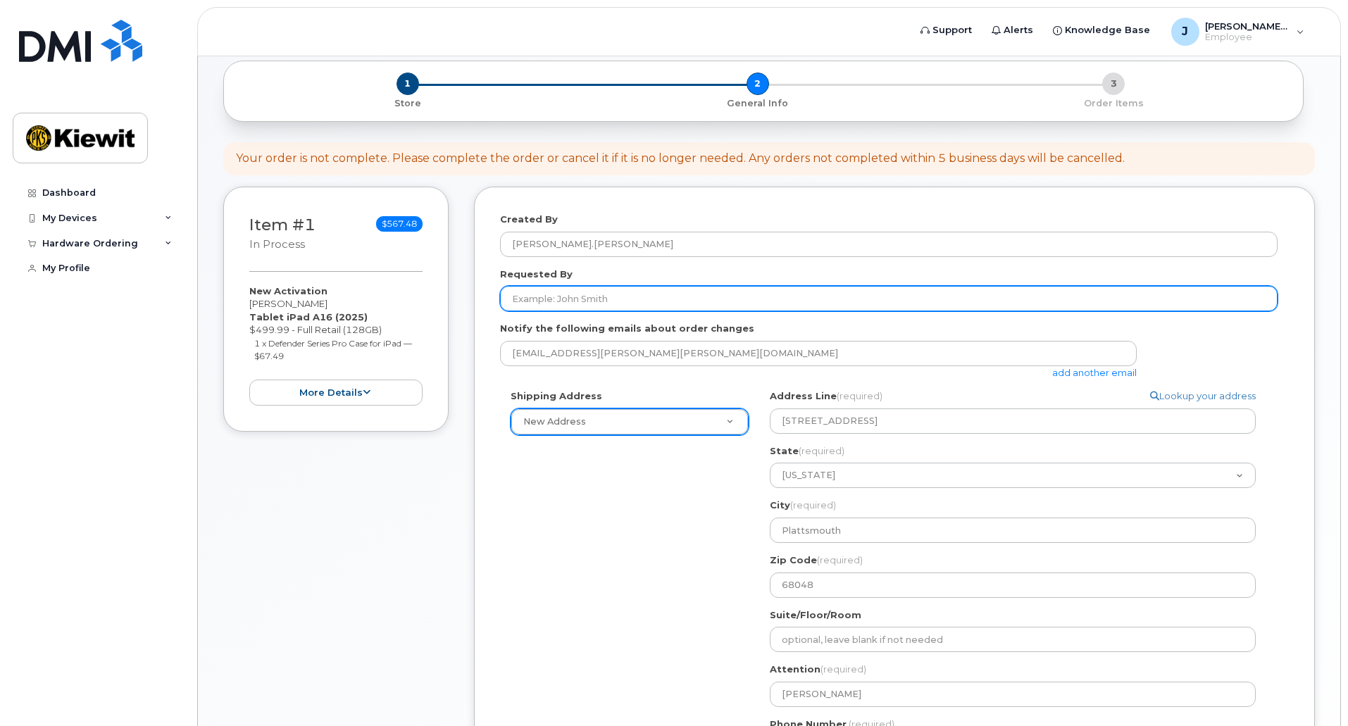
click at [691, 309] on input "Requested By" at bounding box center [889, 298] width 778 height 25
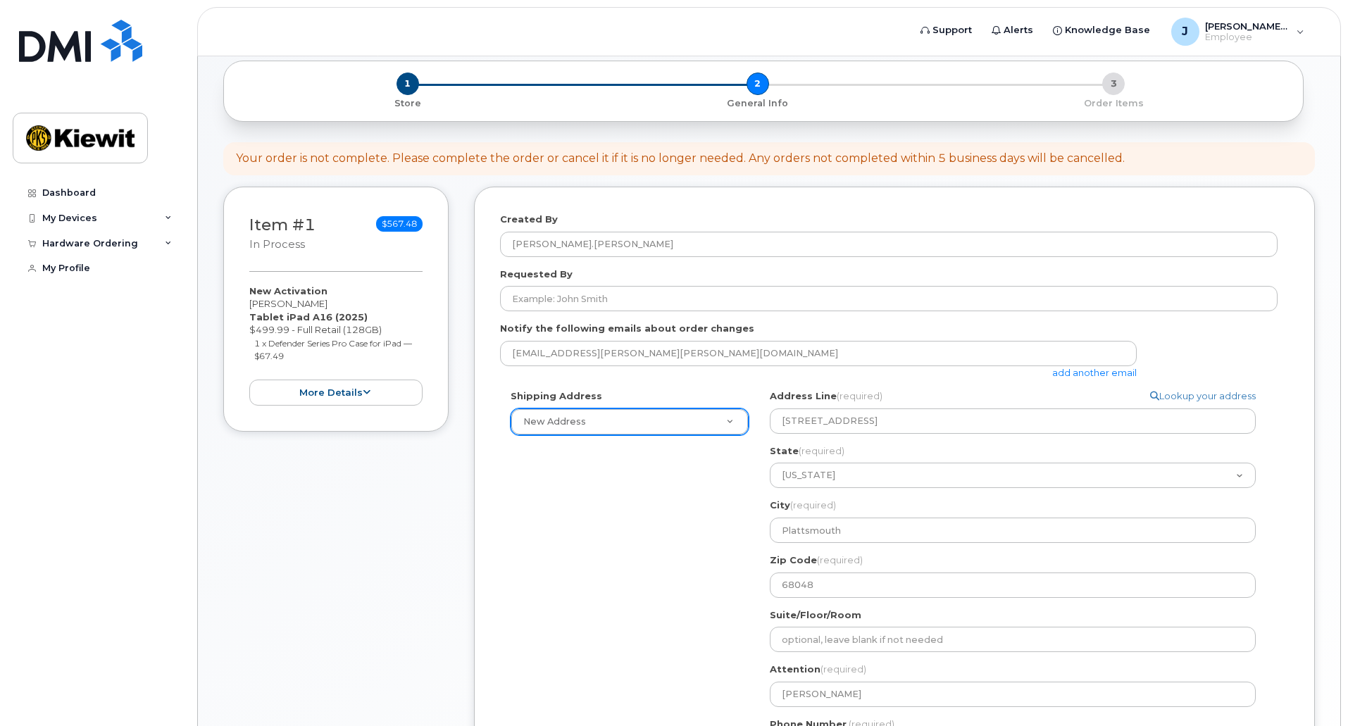
click at [687, 554] on div "Shipping Address New Address New Address NE Plattsmouth Search your address... …" at bounding box center [889, 581] width 778 height 382
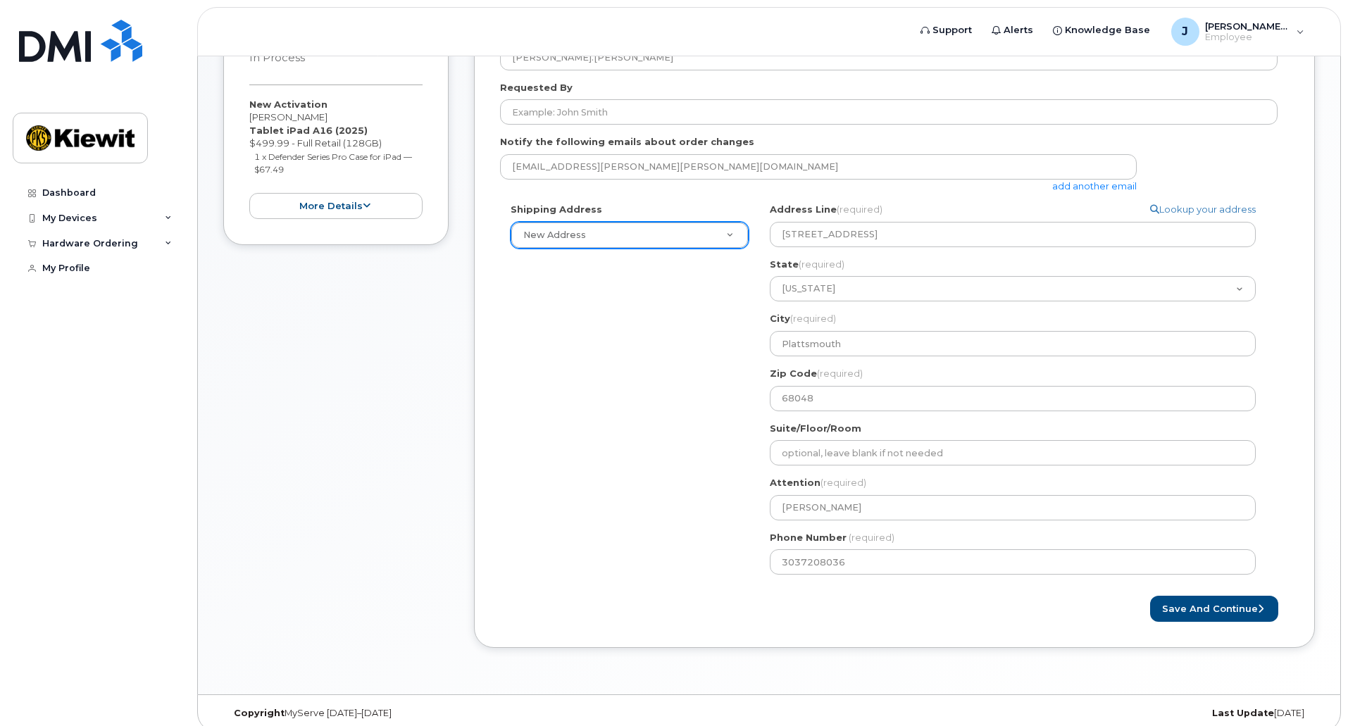
scroll to position [341, 0]
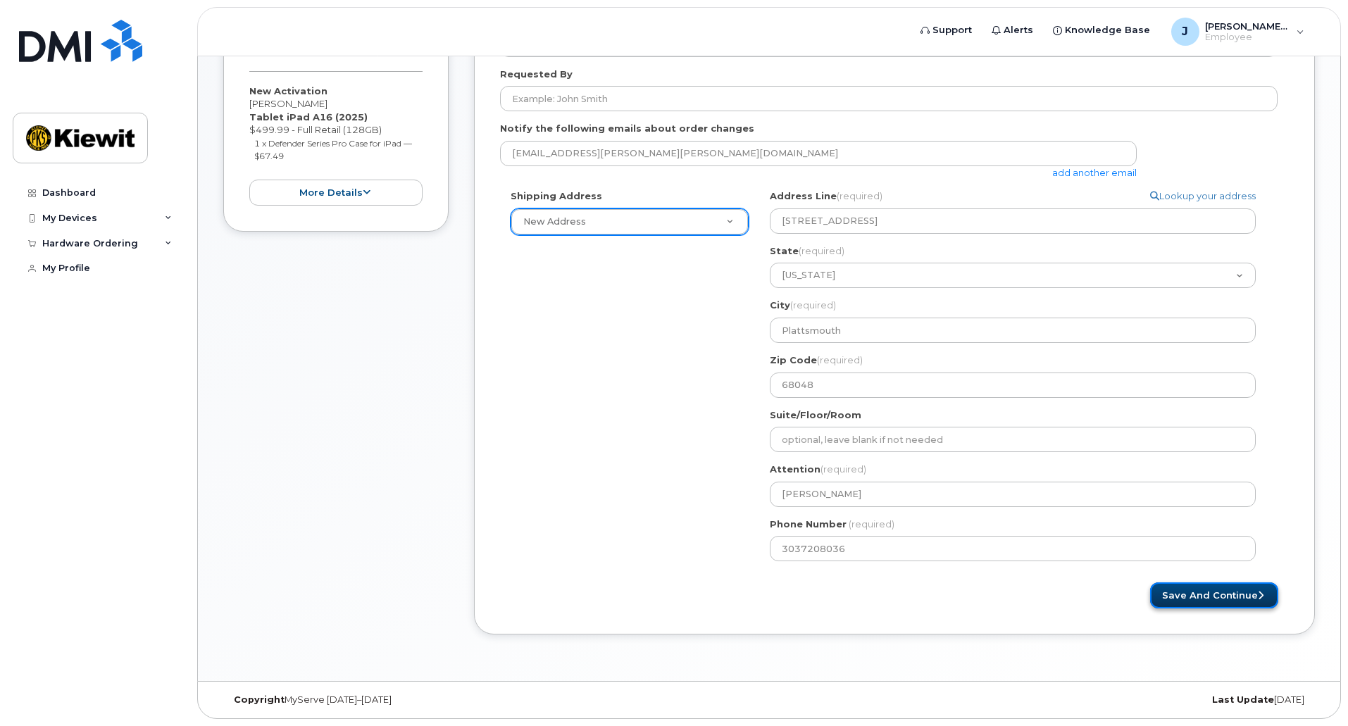
click at [1188, 597] on button "Save and Continue" at bounding box center [1214, 595] width 128 height 26
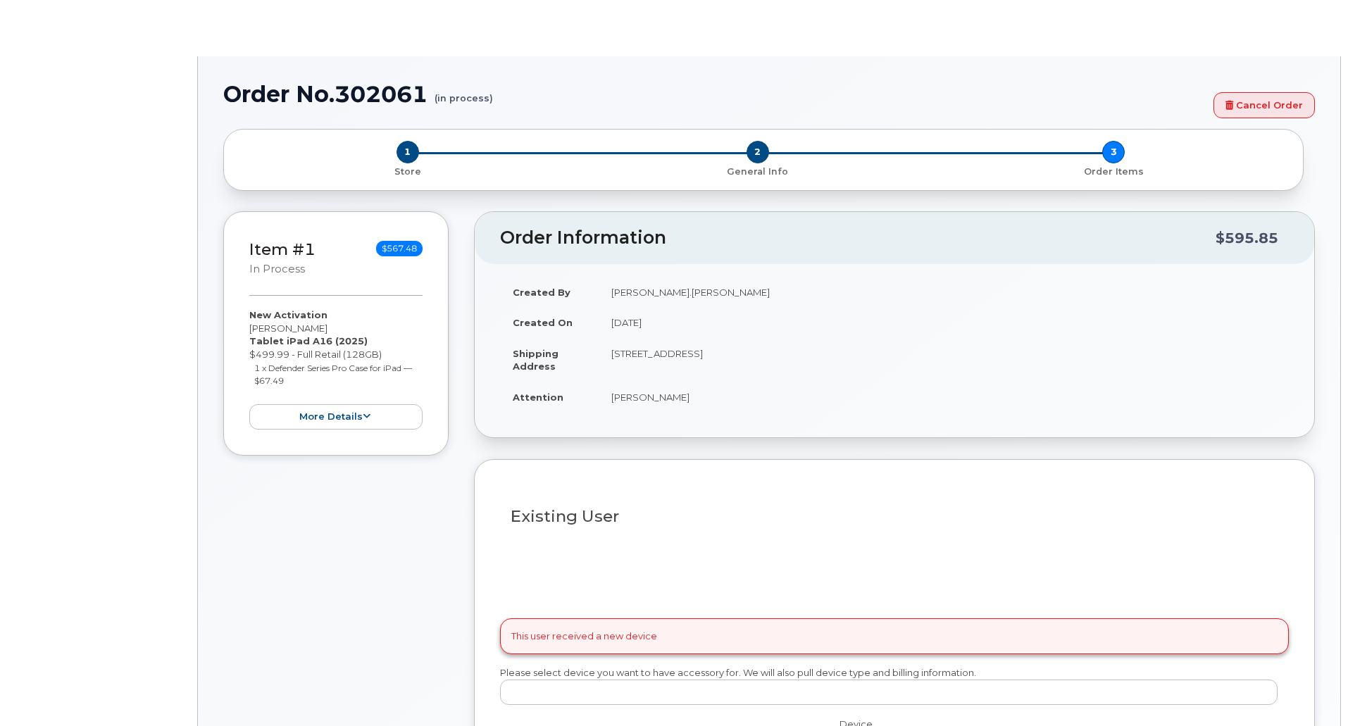
type input "2173172"
select select
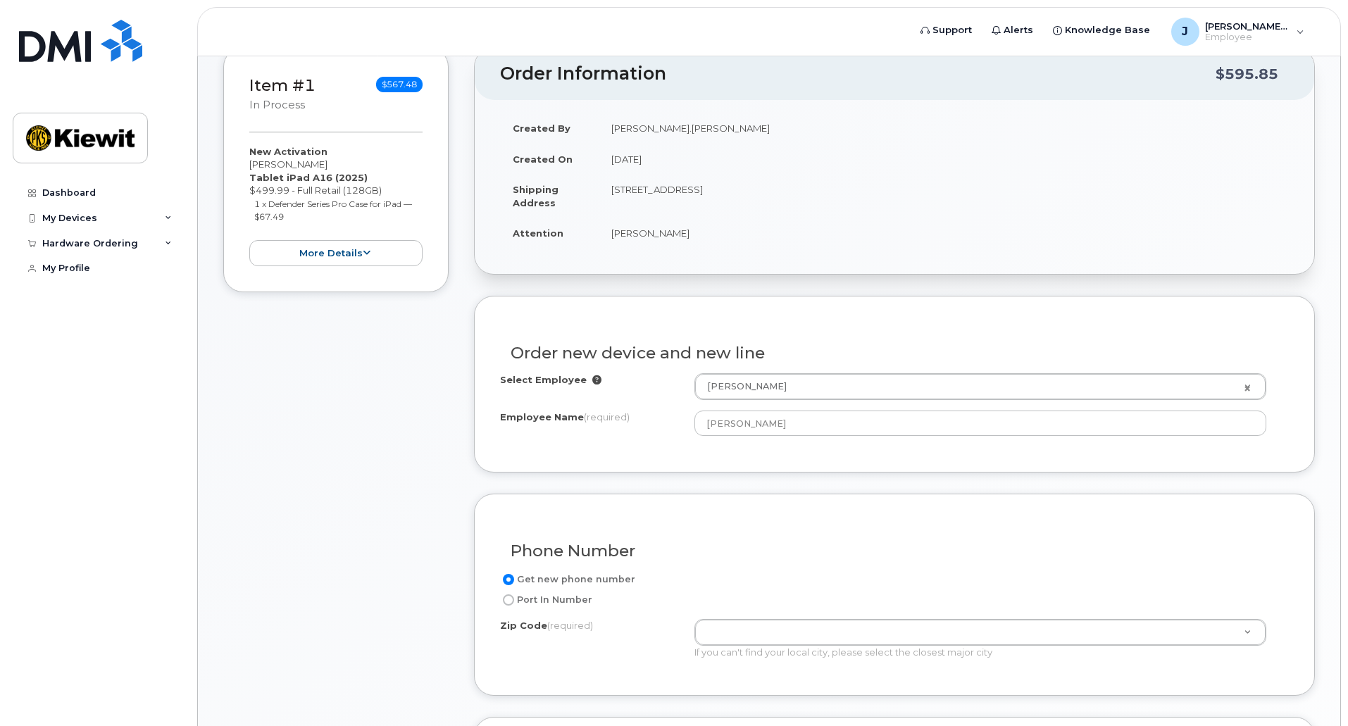
scroll to position [282, 0]
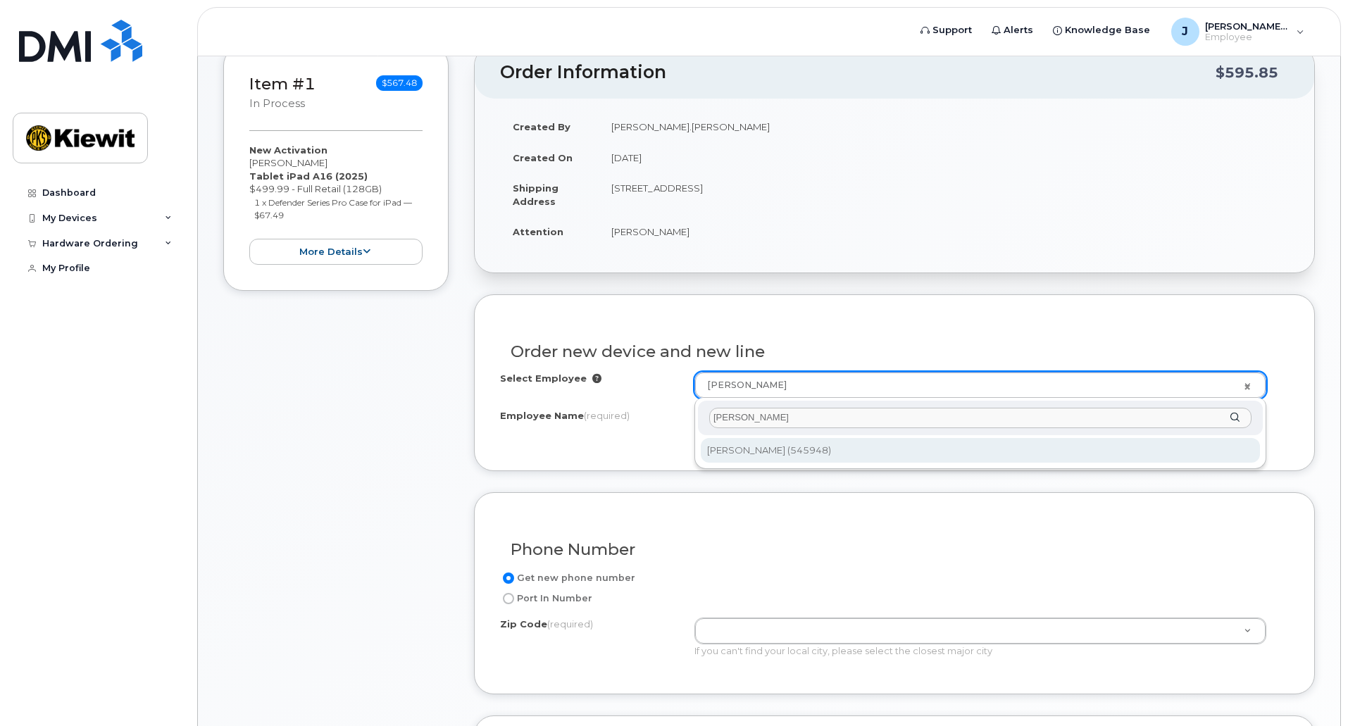
type input "matthew pulley"
type input "2171780"
type input "[PERSON_NAME]"
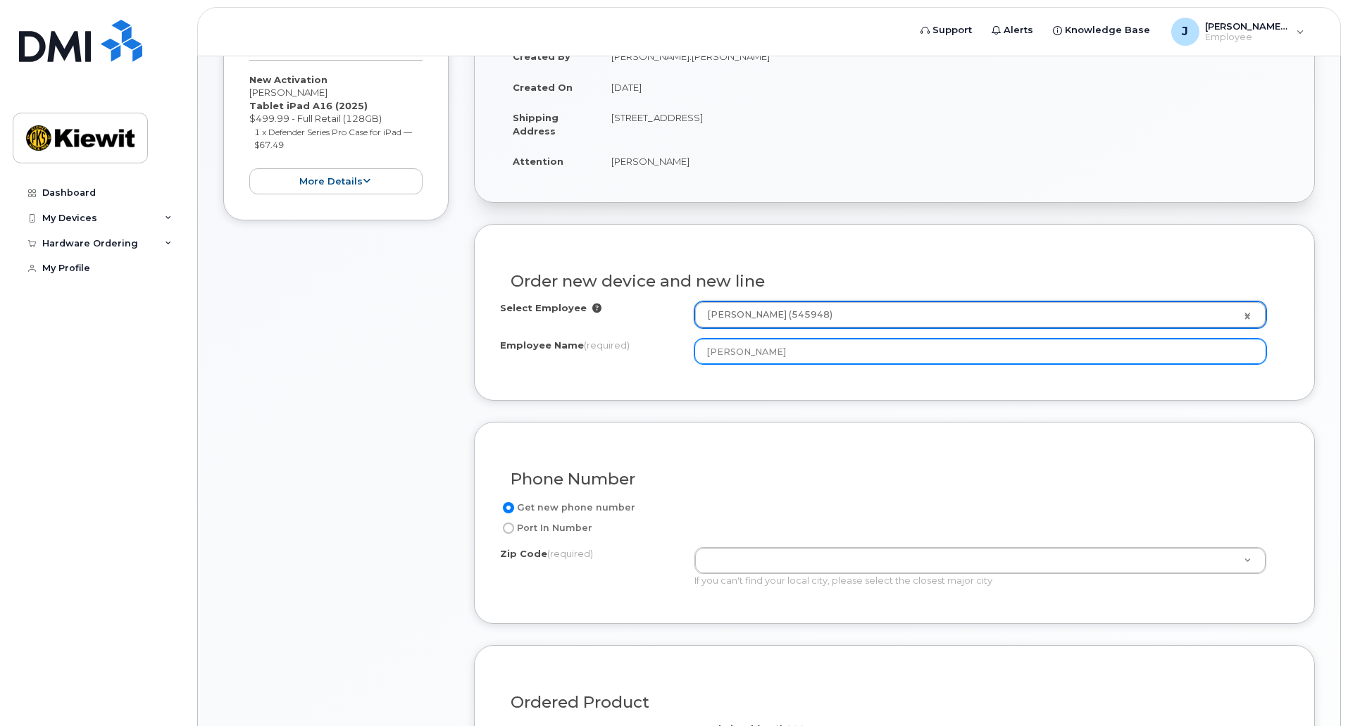
scroll to position [423, 0]
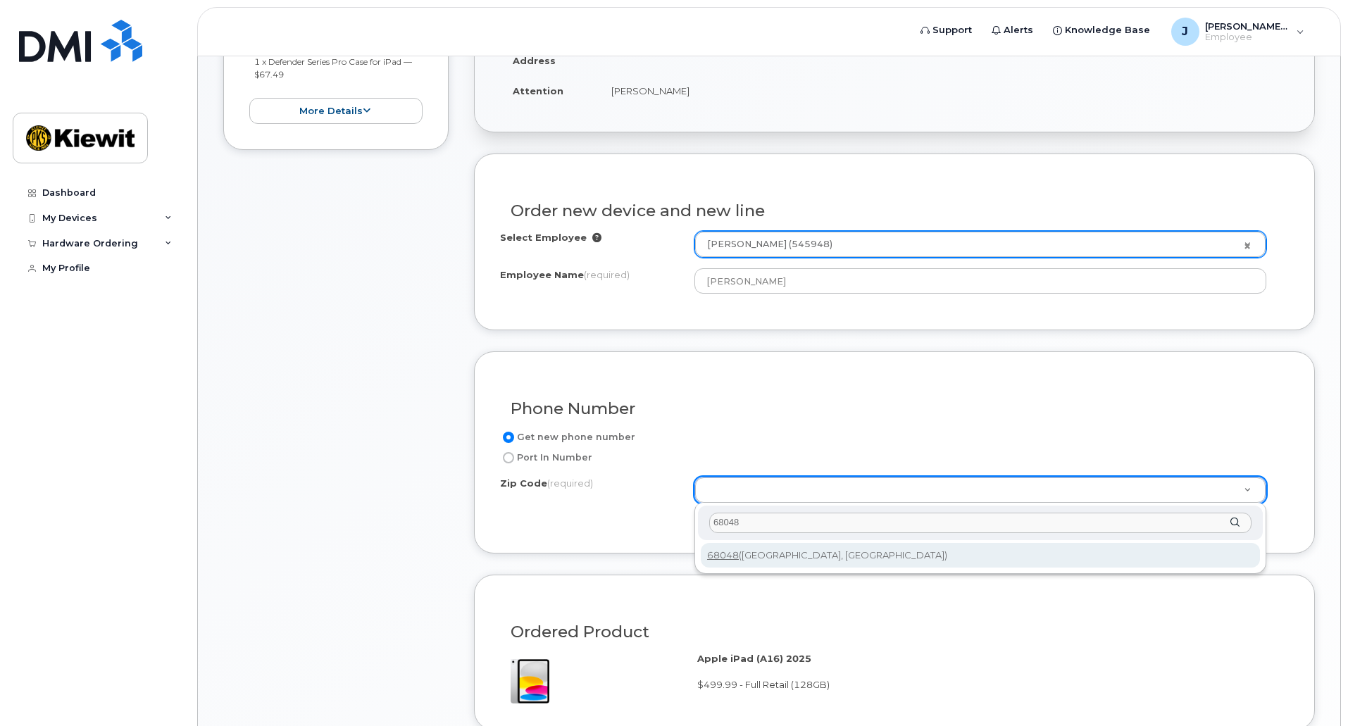
type input "68048"
type input "68048 (Plattsmouth, NE)"
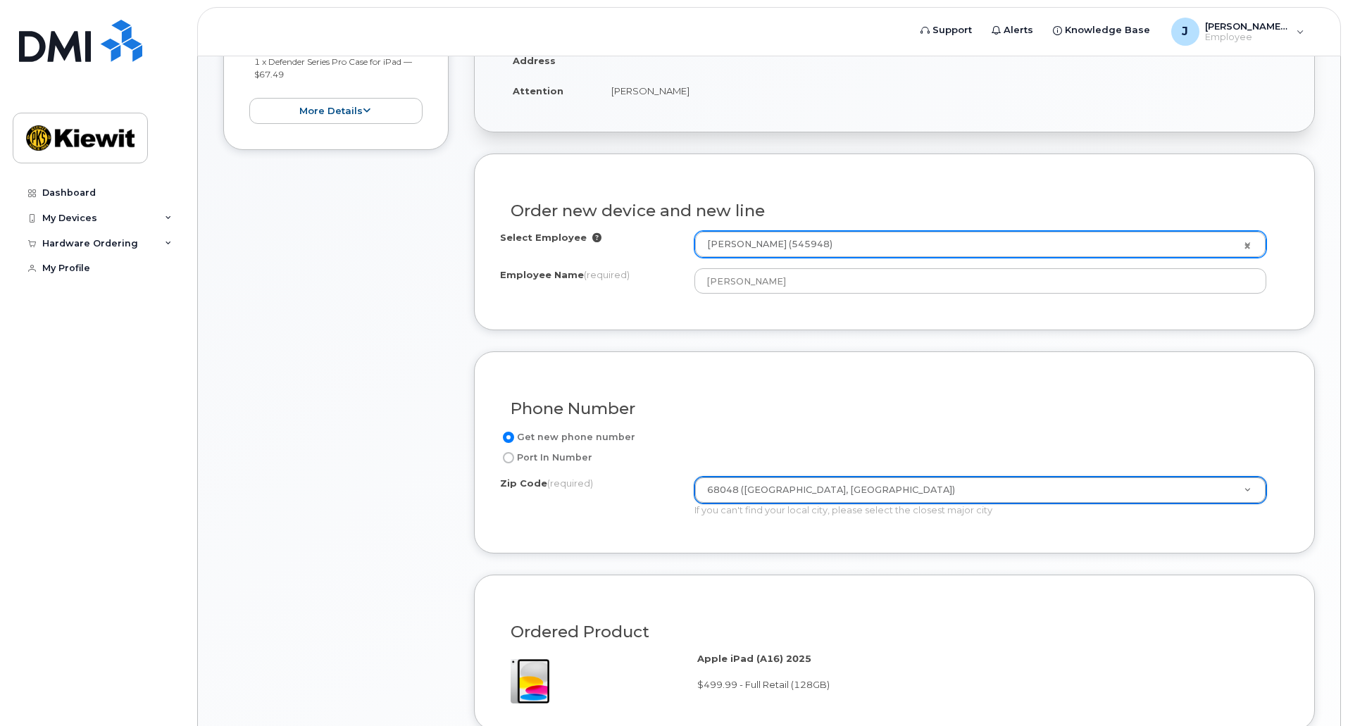
click at [647, 524] on div "Get new phone number Port In Number Zip Code (required) 68048 (Plattsmouth, NE)…" at bounding box center [894, 478] width 789 height 99
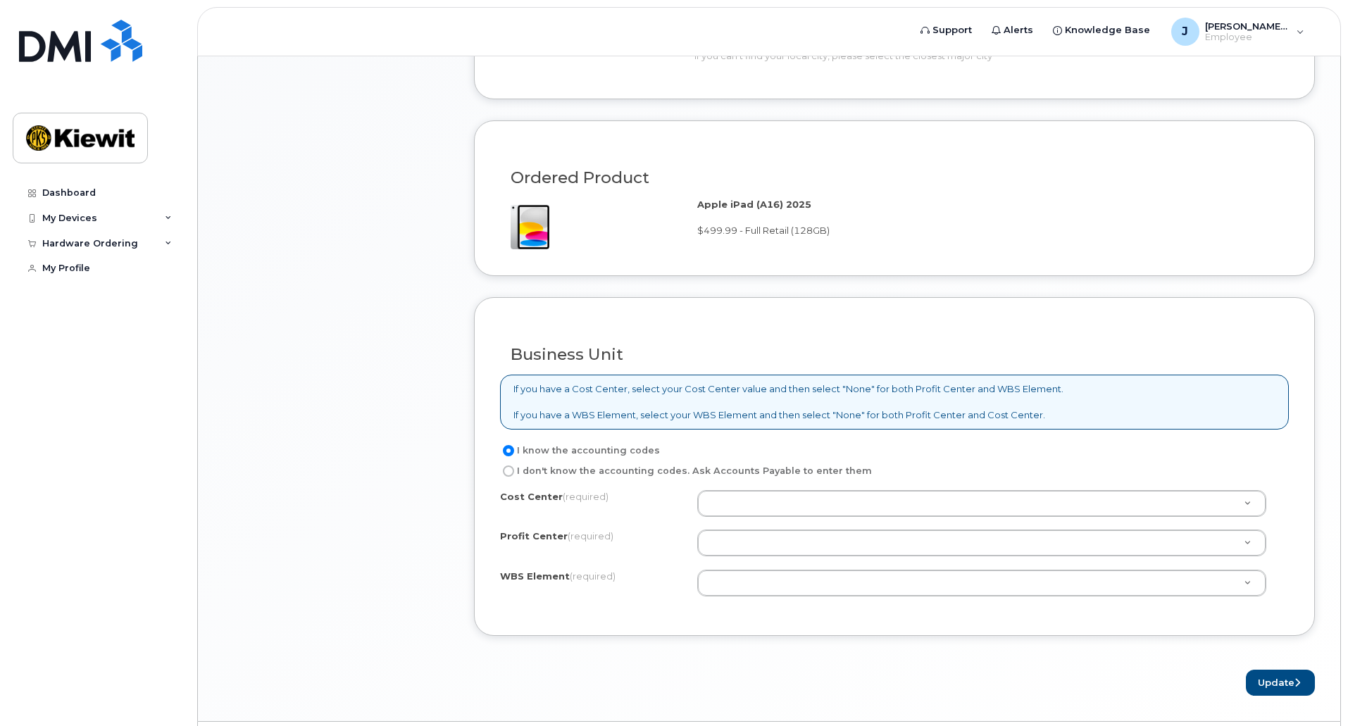
scroll to position [916, 0]
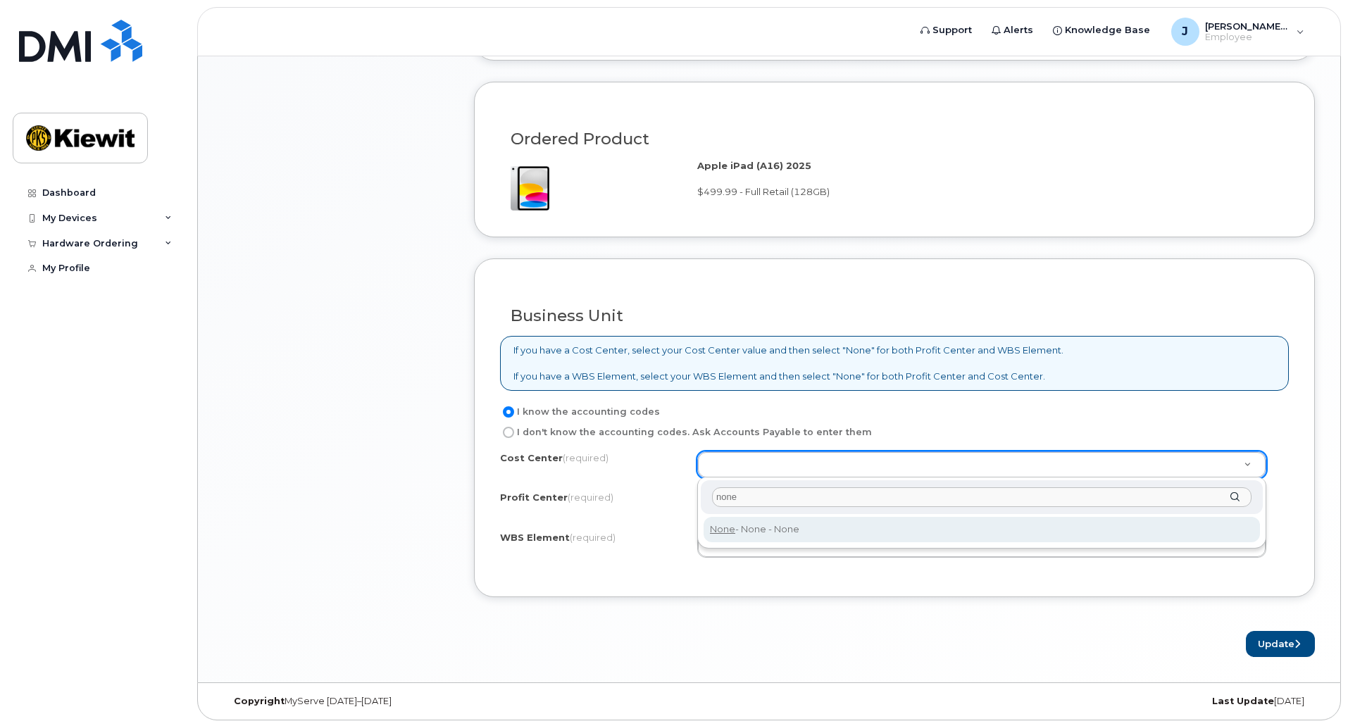
type input "none"
type input "None"
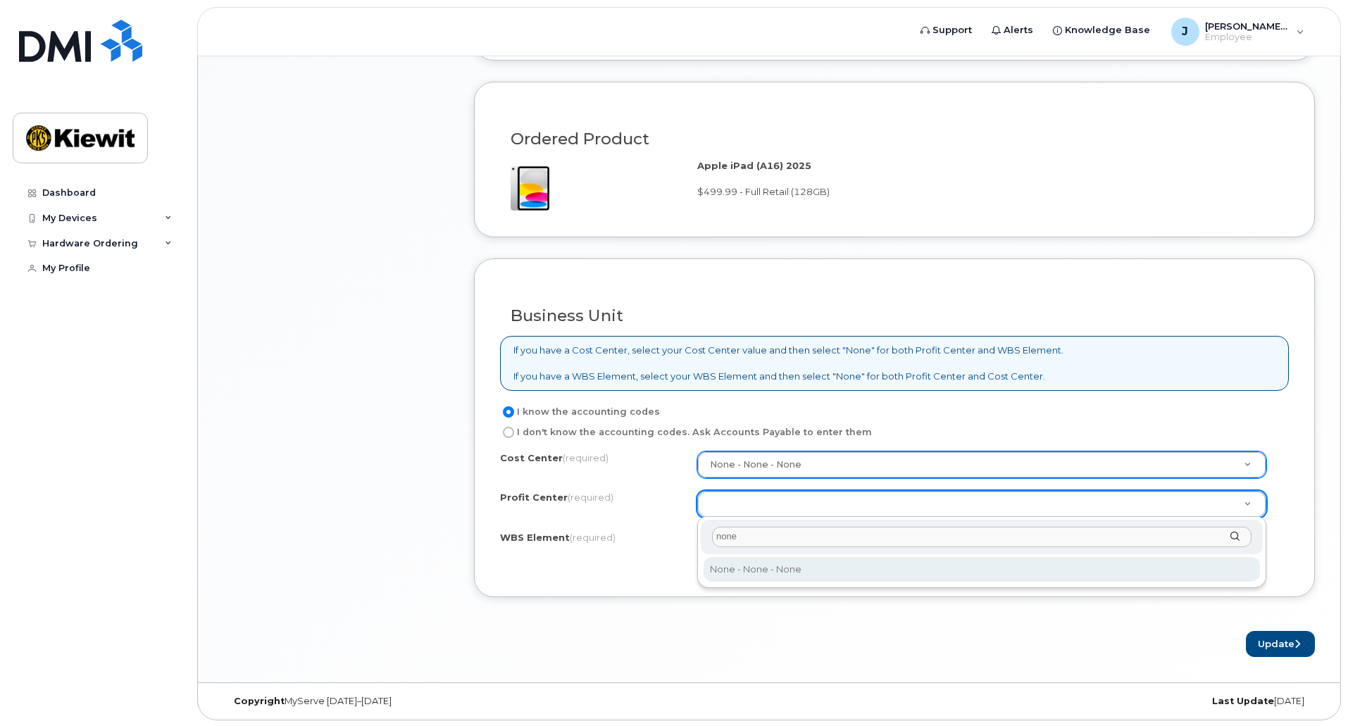
type input "none"
select select "None"
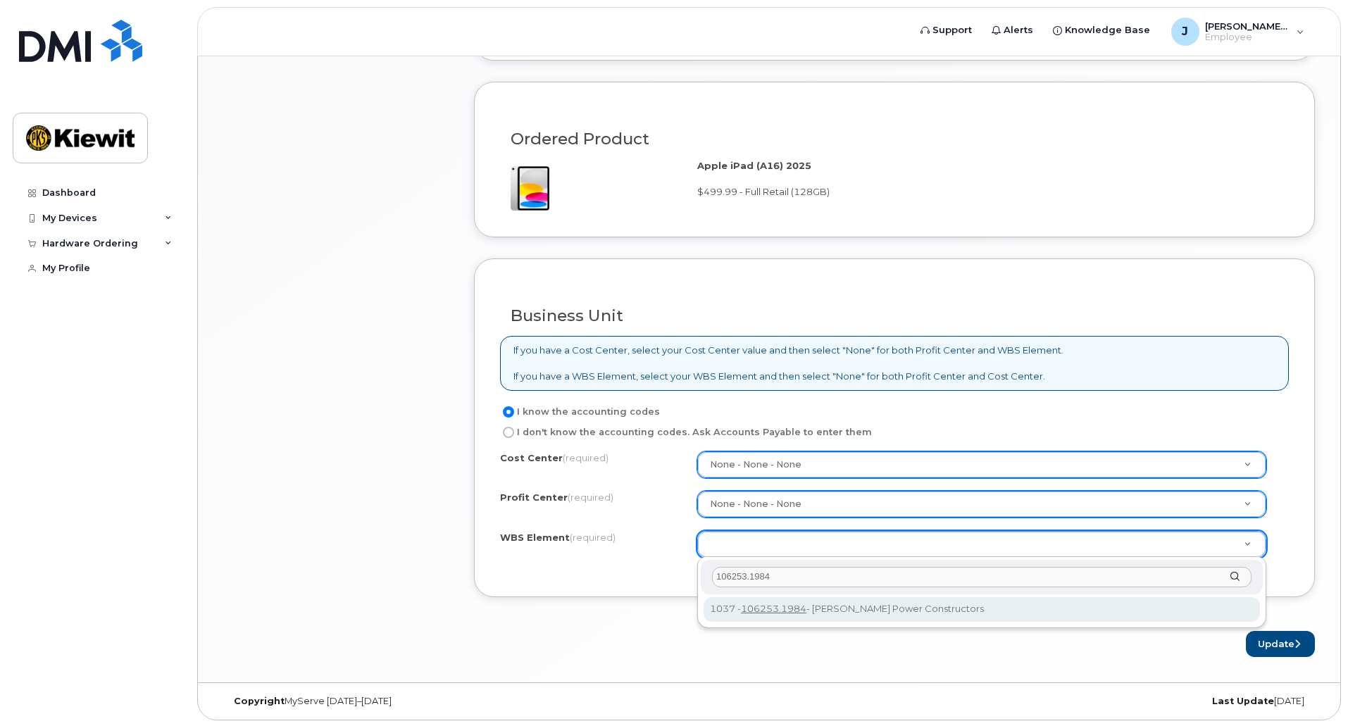
type input "106253.1984"
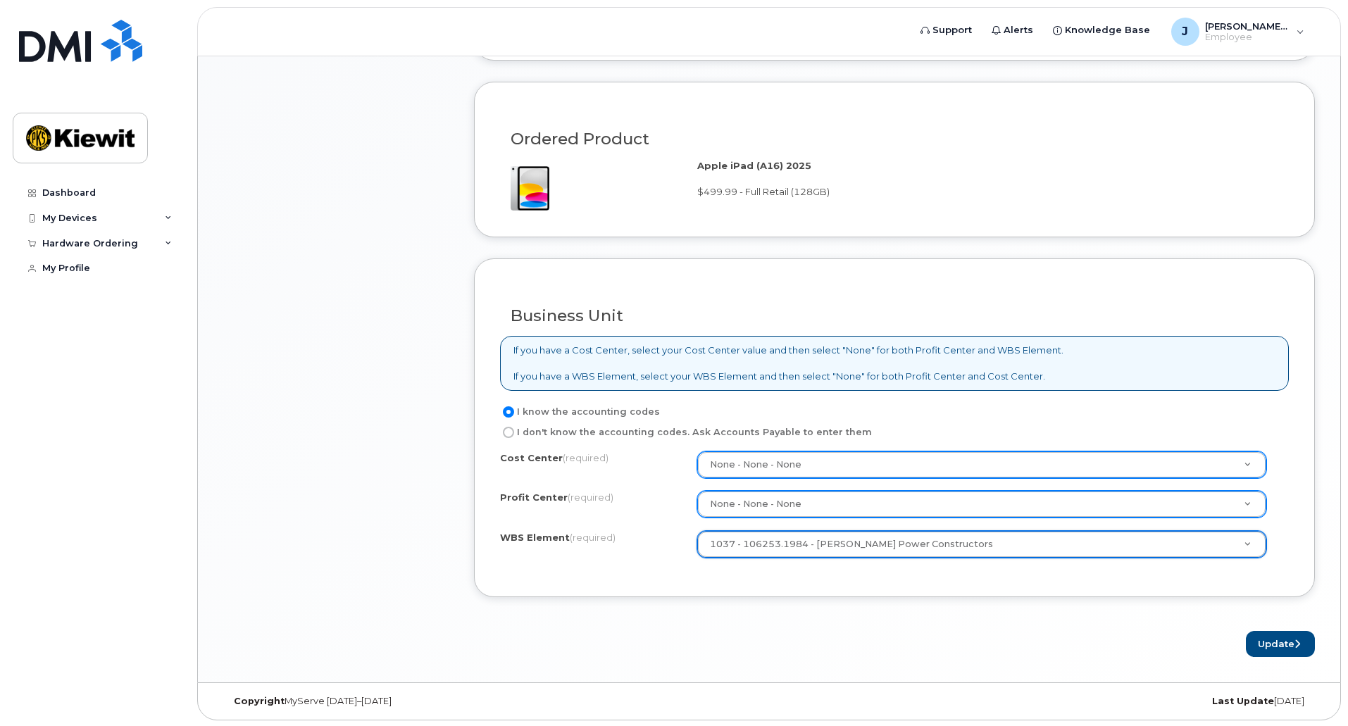
scroll to position [917, 0]
click at [1290, 642] on button "Update" at bounding box center [1280, 643] width 69 height 26
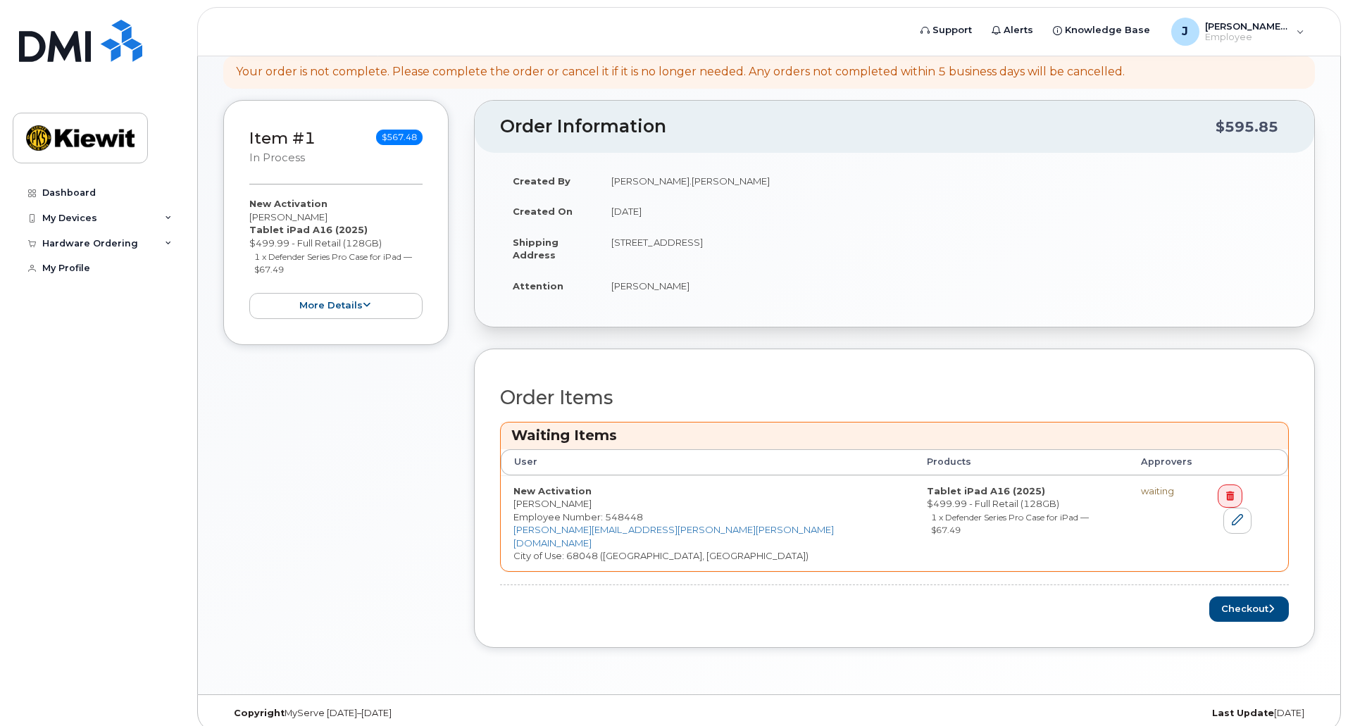
scroll to position [289, 0]
click at [1250, 596] on button "Checkout" at bounding box center [1249, 609] width 80 height 26
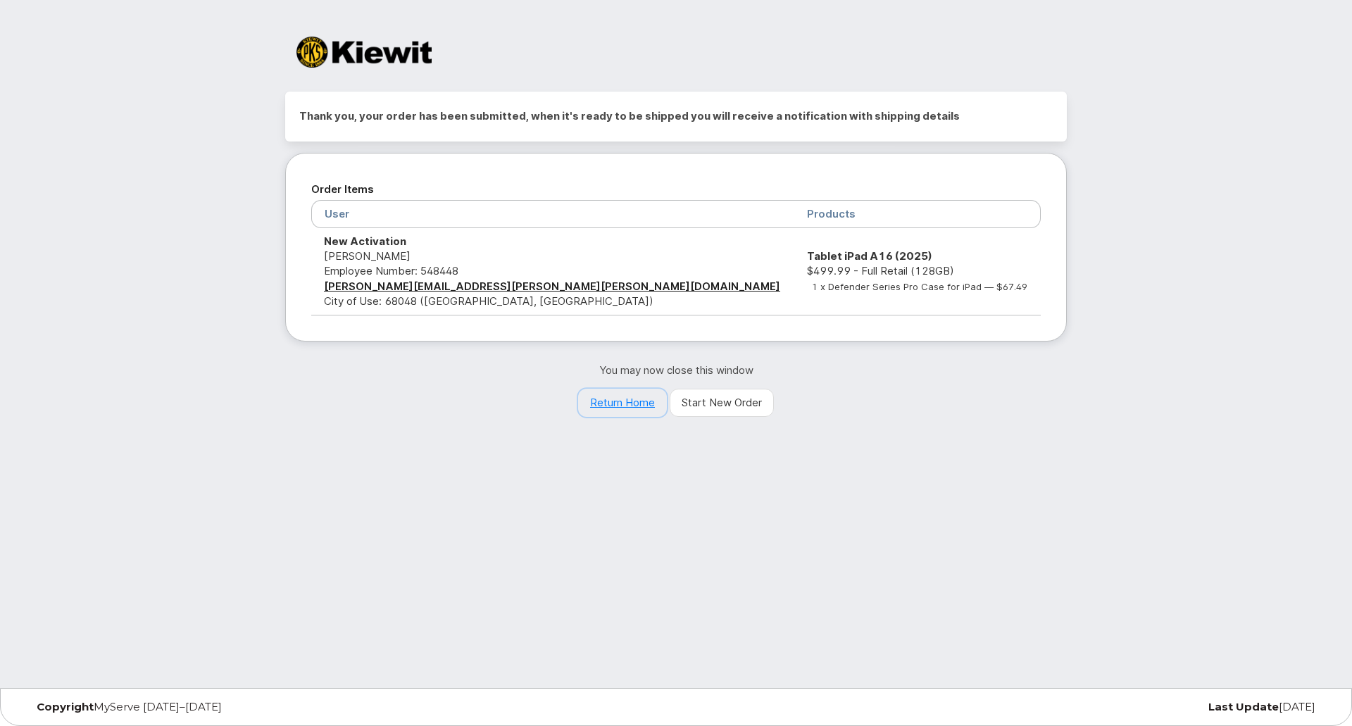
click at [647, 404] on link "Return Home" at bounding box center [622, 403] width 89 height 28
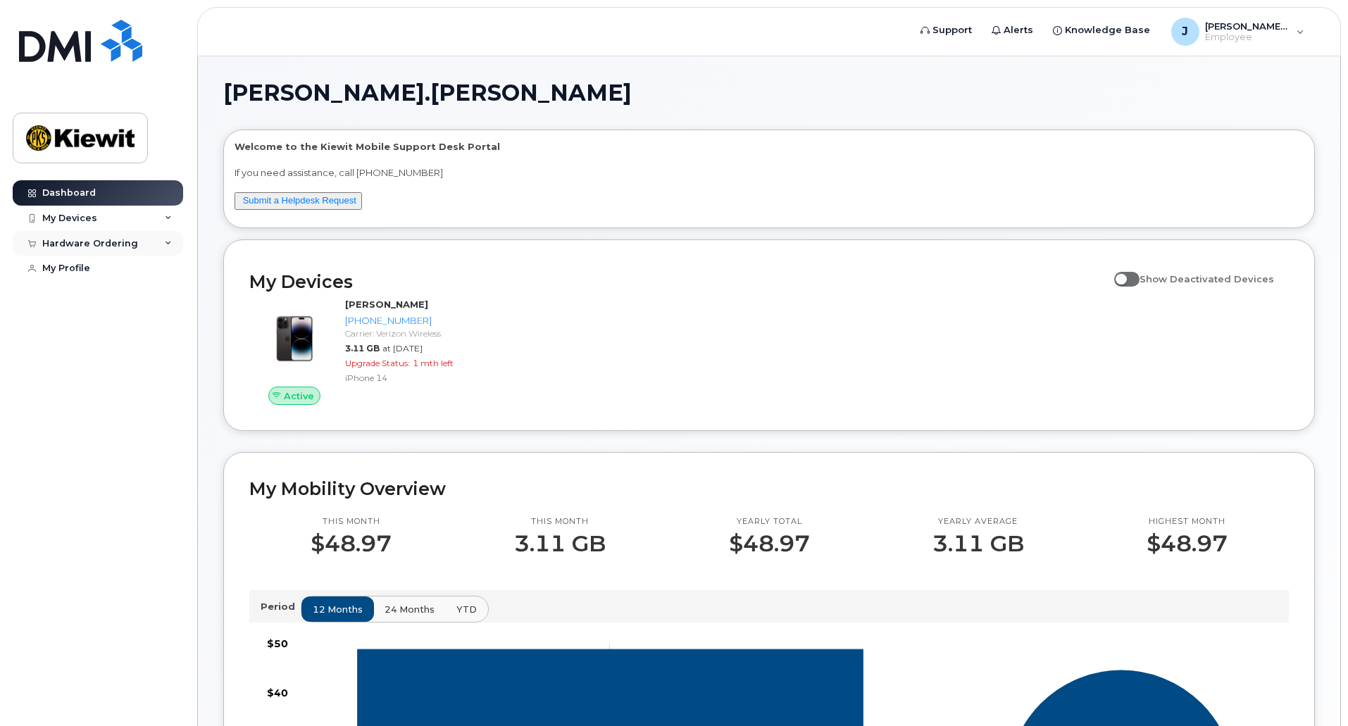
click at [157, 243] on div "Hardware Ordering" at bounding box center [98, 243] width 170 height 25
click at [86, 269] on div "My Orders" at bounding box center [74, 269] width 51 height 13
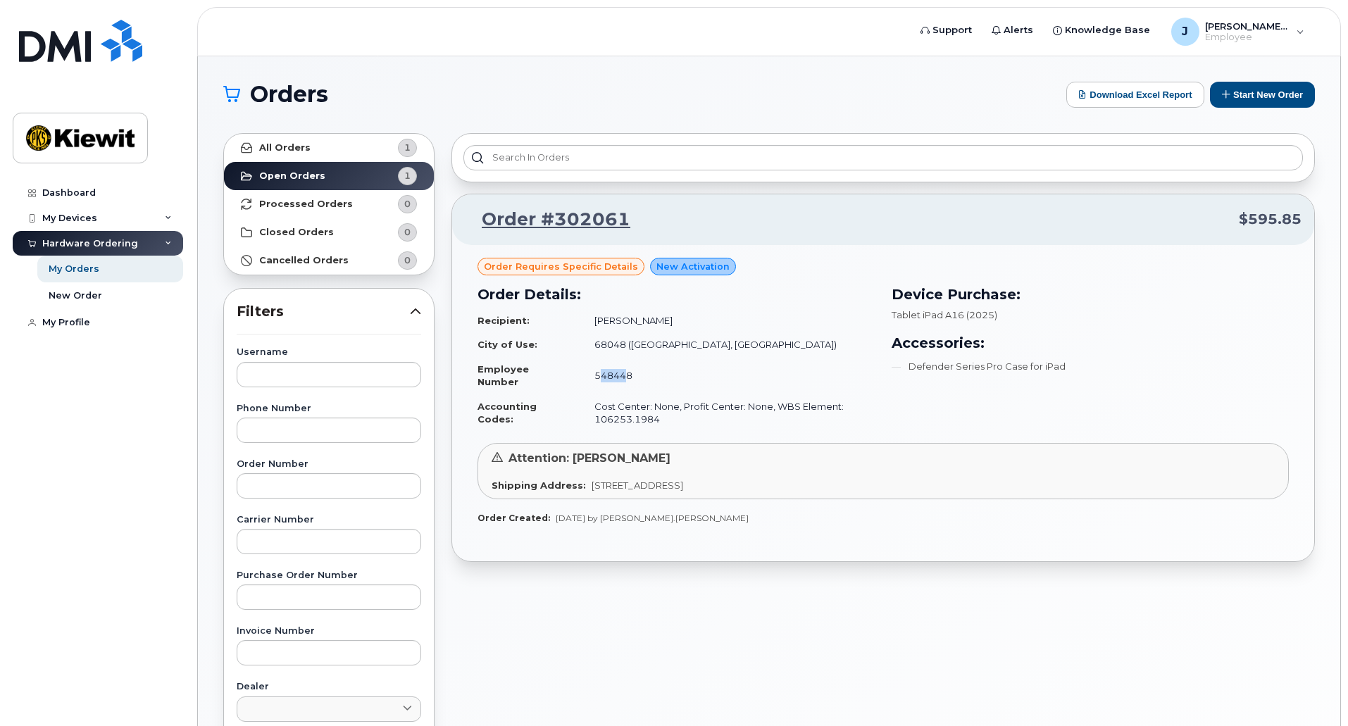
drag, startPoint x: 599, startPoint y: 378, endPoint x: 621, endPoint y: 378, distance: 22.5
click at [621, 378] on td "548448" at bounding box center [728, 375] width 293 height 37
click at [626, 378] on td "548448" at bounding box center [728, 375] width 293 height 37
click at [99, 300] on div "New Order" at bounding box center [76, 295] width 54 height 13
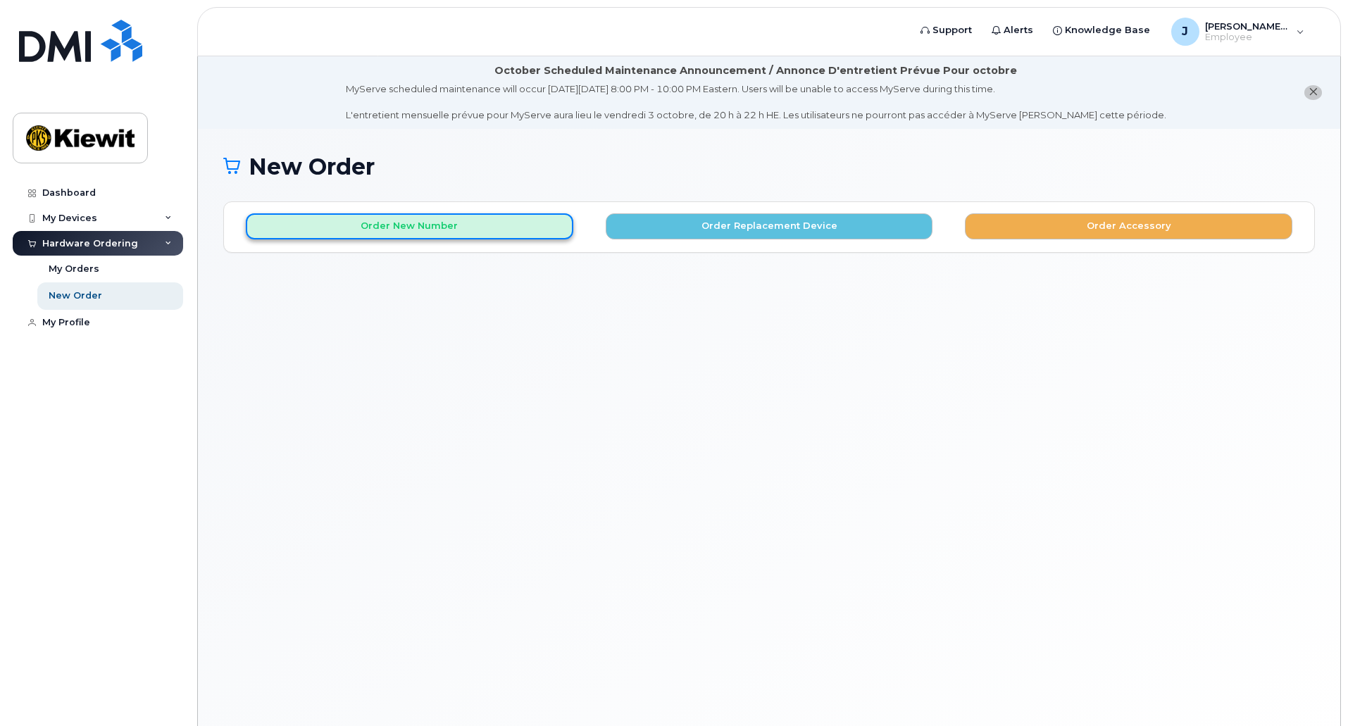
click at [505, 222] on button "Order New Number" at bounding box center [410, 226] width 328 height 26
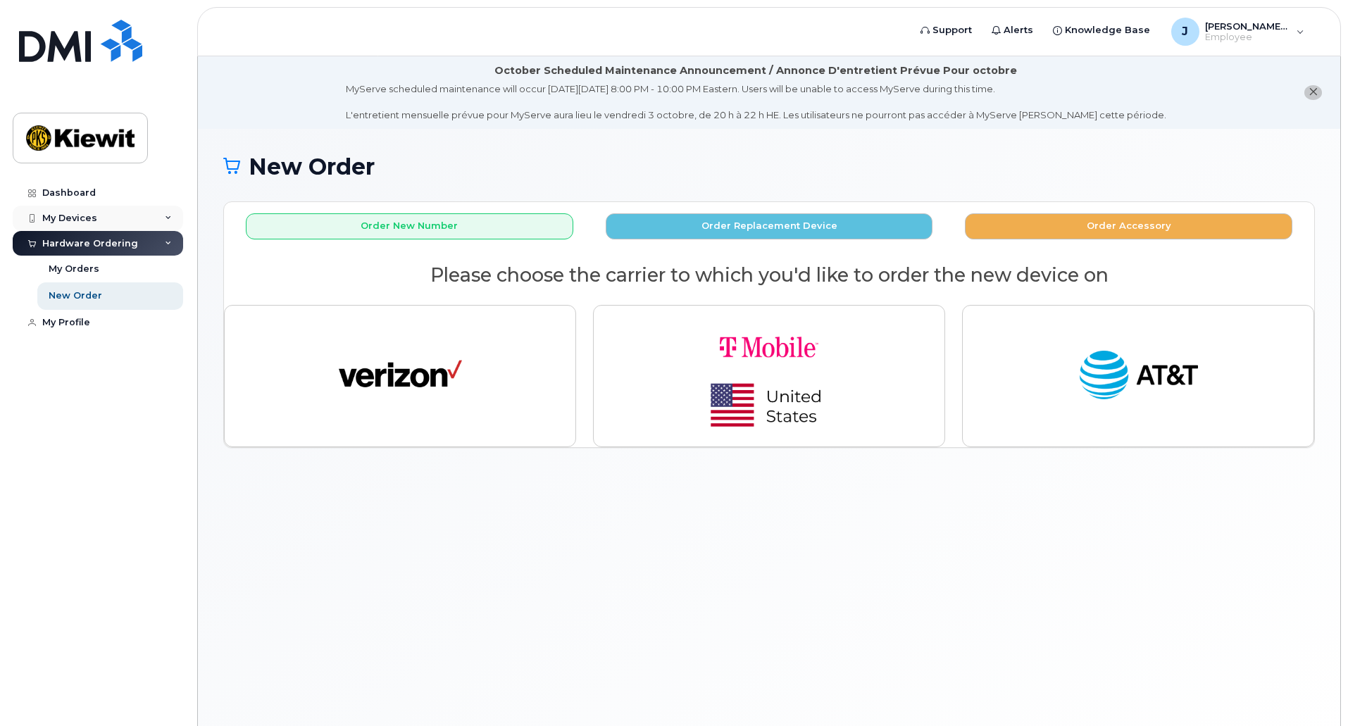
click at [108, 216] on div "My Devices" at bounding box center [98, 218] width 170 height 25
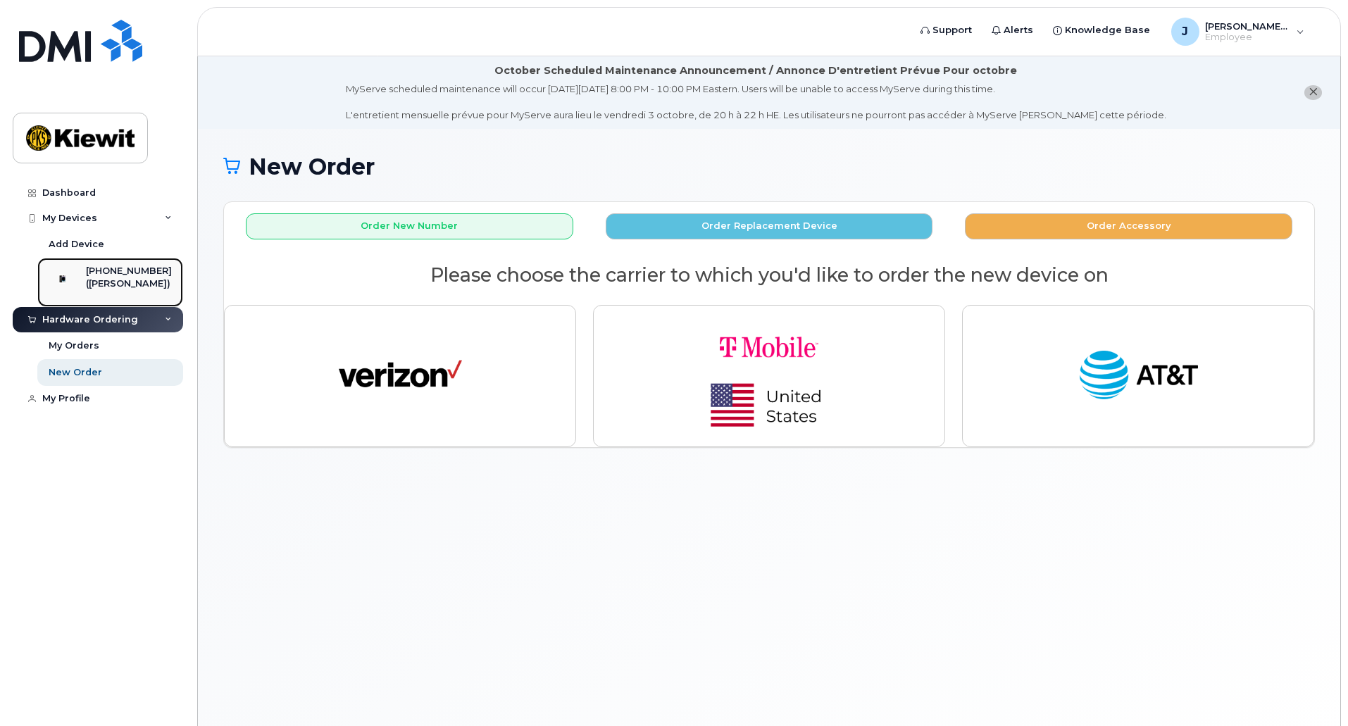
click at [113, 273] on div "[PHONE_NUMBER]" at bounding box center [129, 271] width 86 height 13
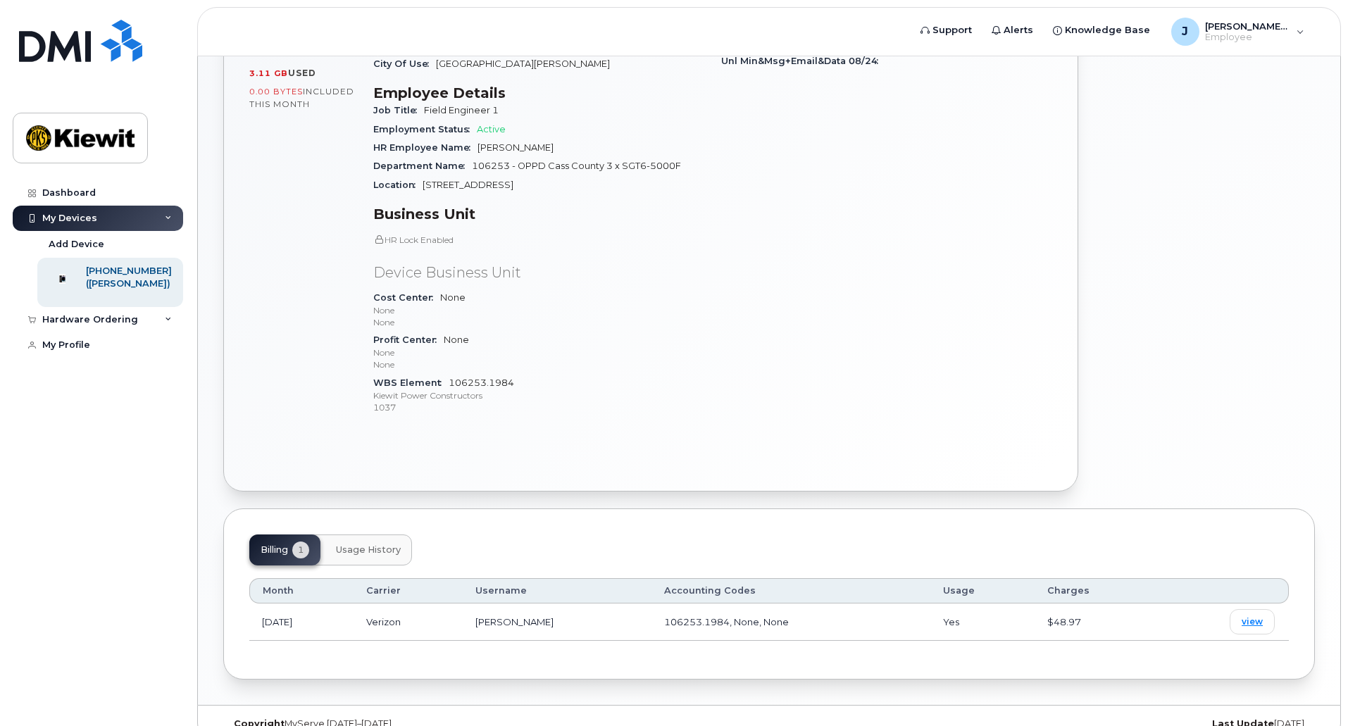
scroll to position [360, 0]
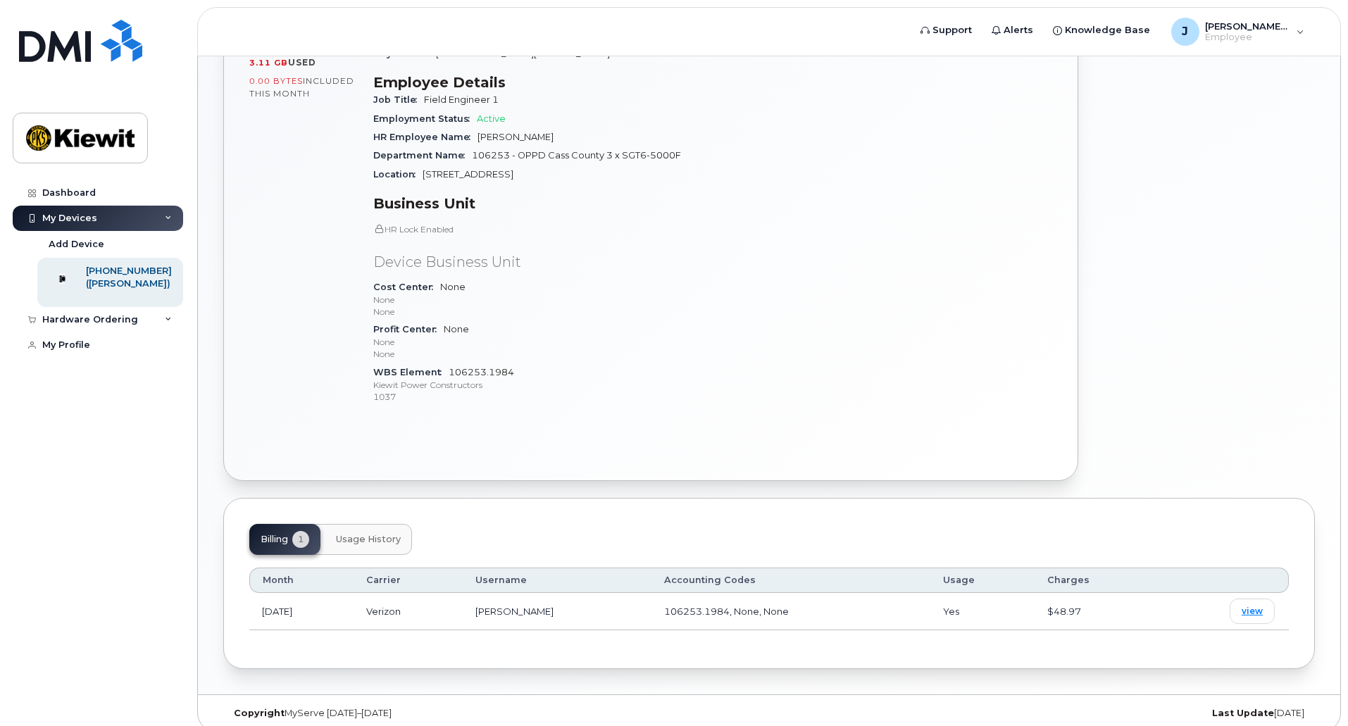
click at [344, 534] on span "Usage History" at bounding box center [368, 539] width 65 height 11
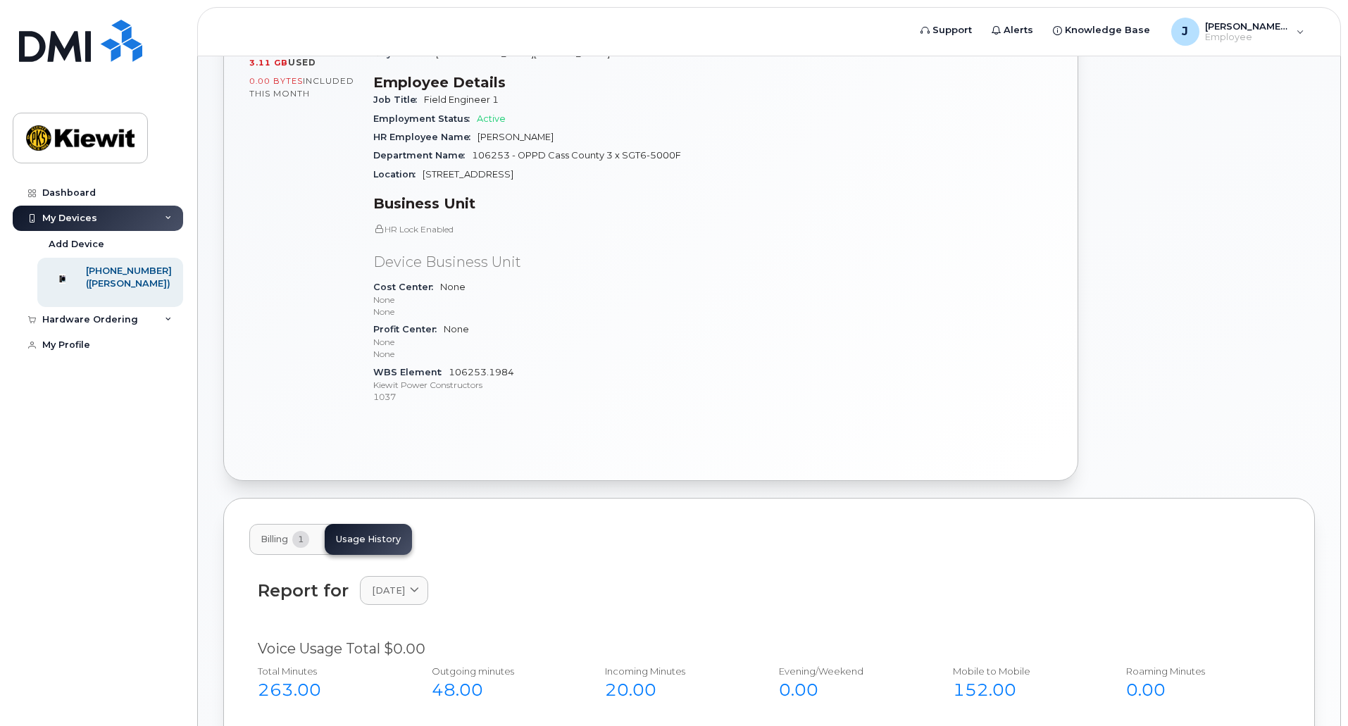
click at [276, 534] on span "Billing" at bounding box center [274, 539] width 27 height 11
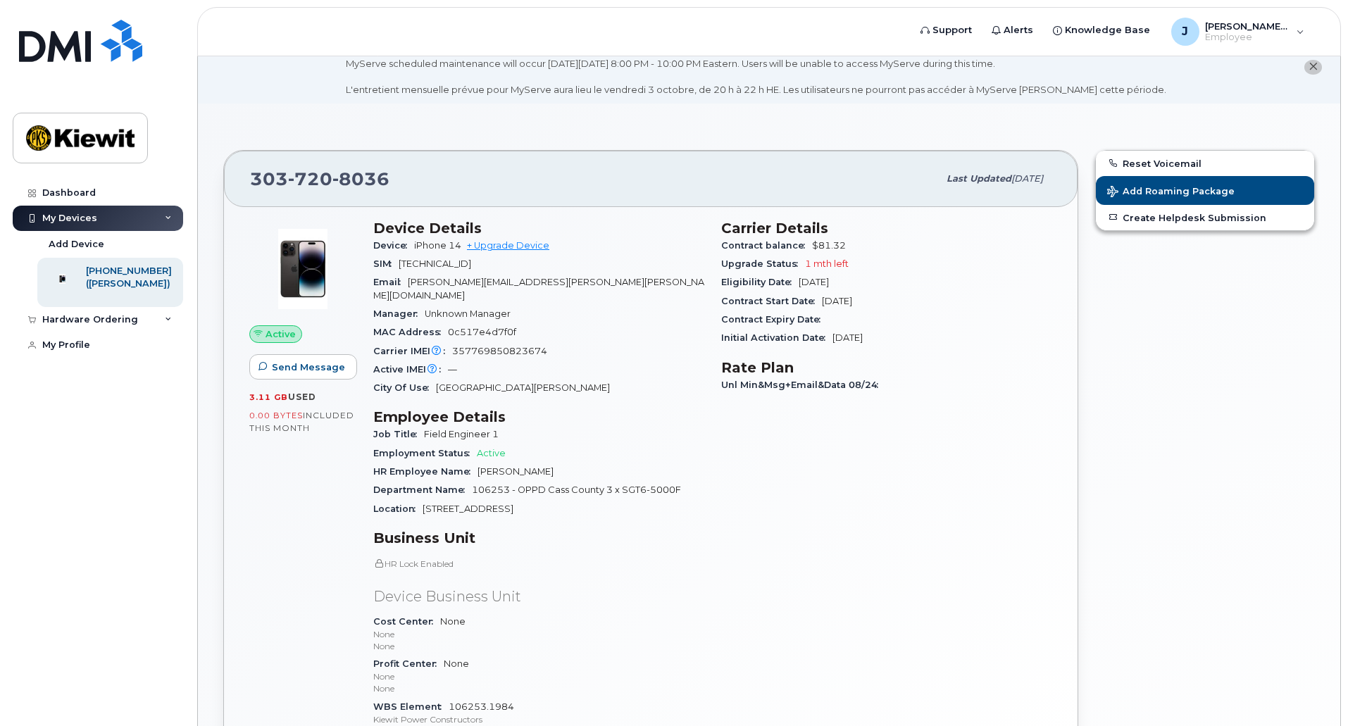
scroll to position [0, 0]
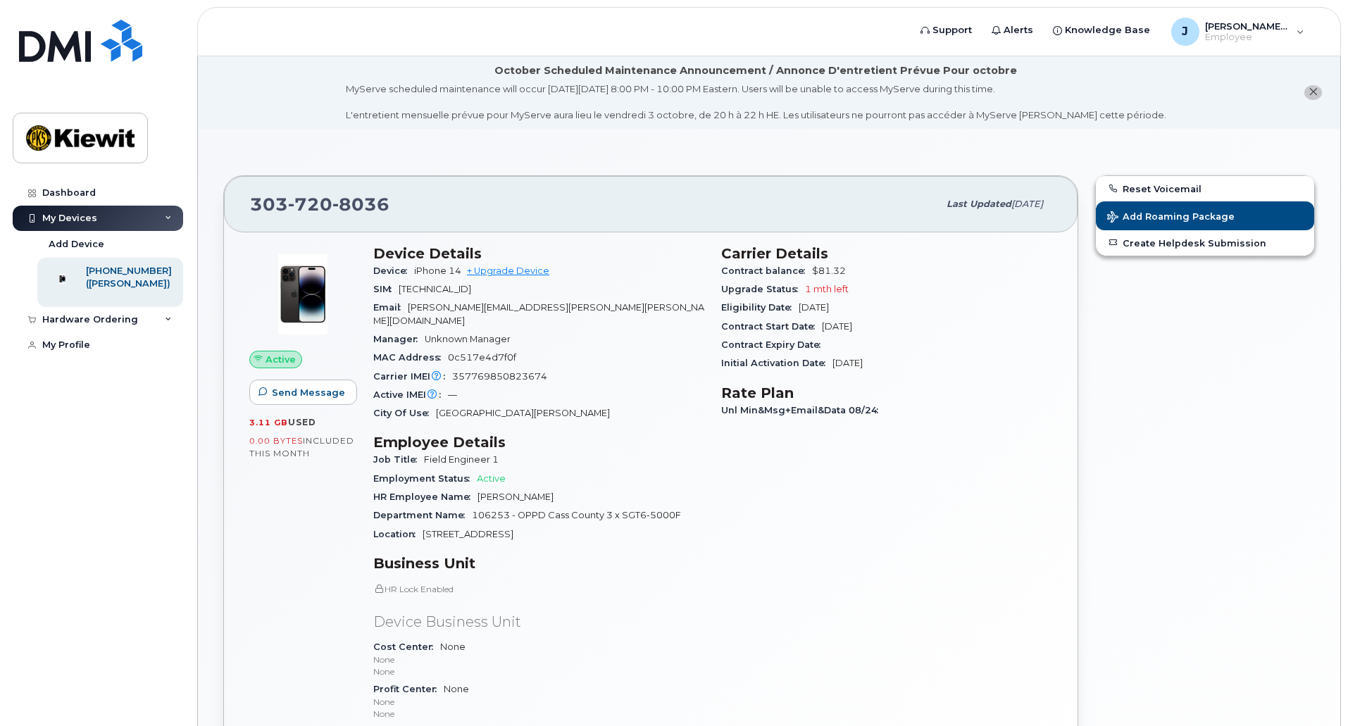
click at [1315, 94] on icon "close notification" at bounding box center [1313, 91] width 9 height 9
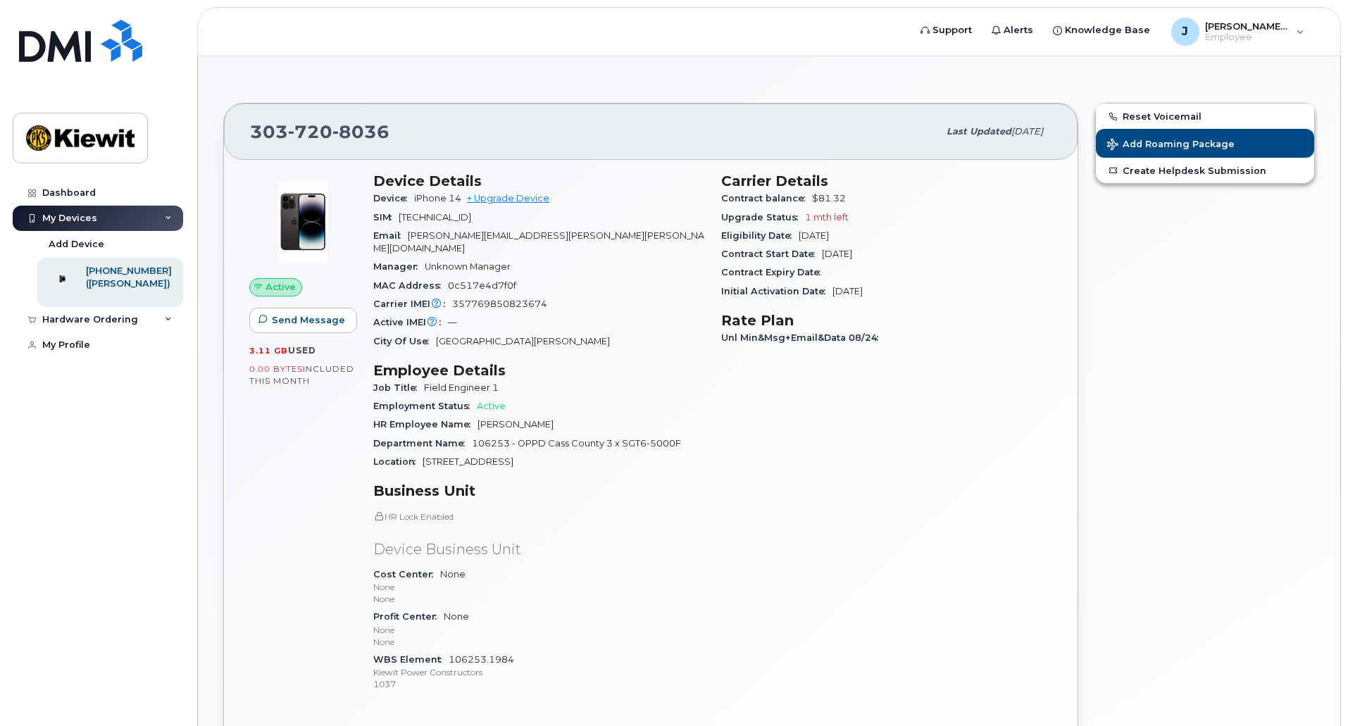
click at [168, 215] on icon at bounding box center [168, 218] width 7 height 7
click at [169, 242] on icon at bounding box center [168, 243] width 7 height 7
click at [89, 294] on div "New Order" at bounding box center [76, 295] width 54 height 13
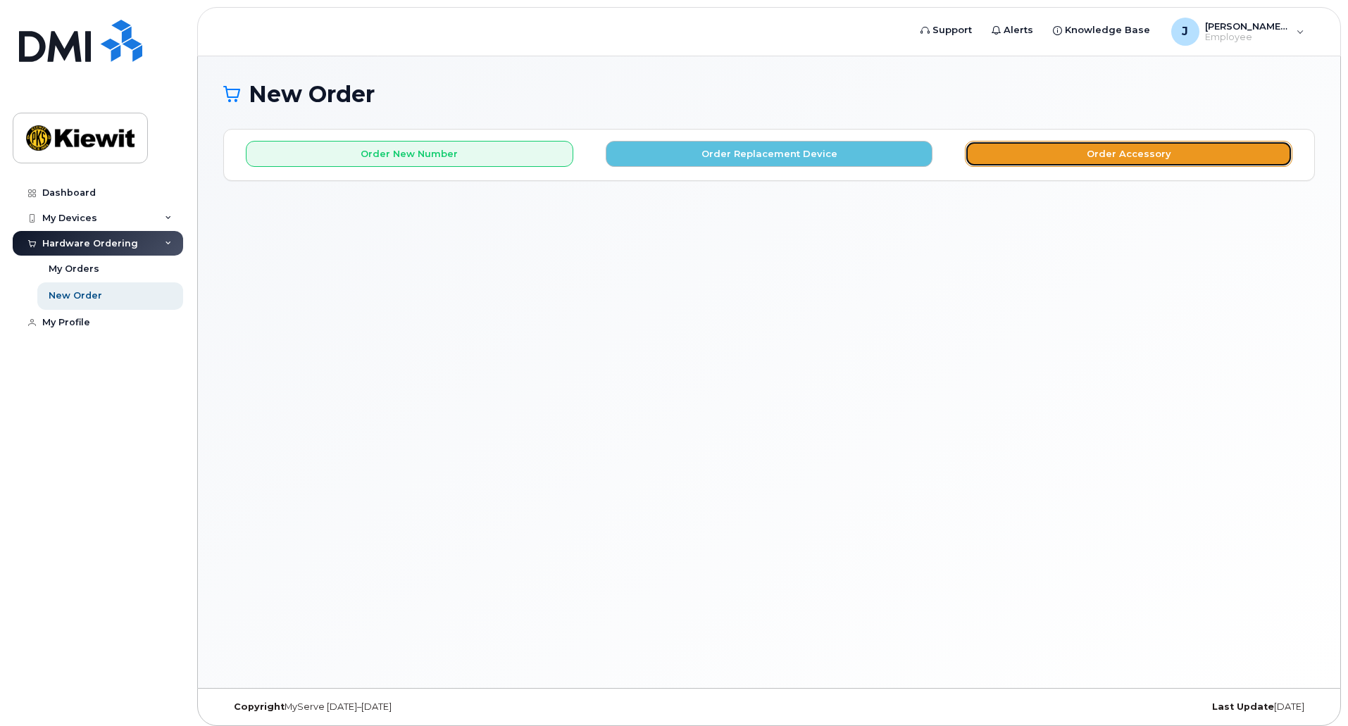
click at [1140, 146] on button "Order Accessory" at bounding box center [1129, 154] width 328 height 26
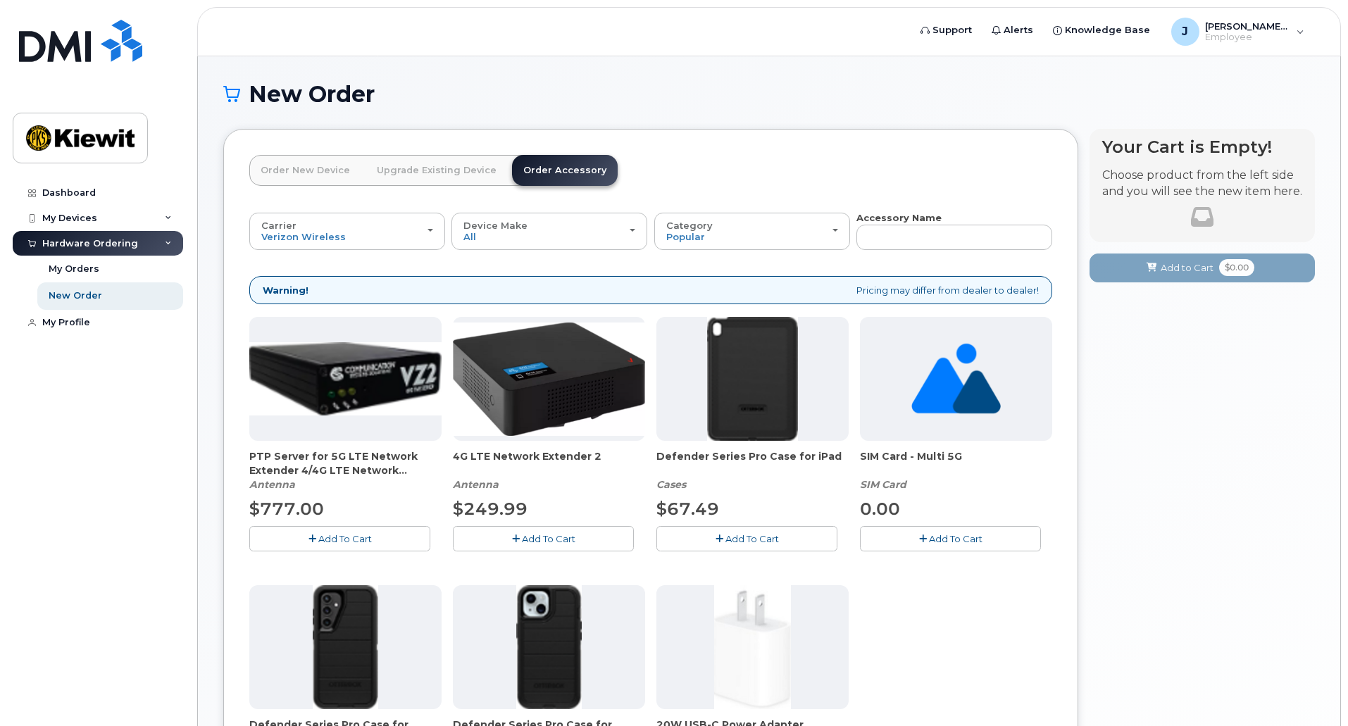
click at [438, 173] on link "Upgrade Existing Device" at bounding box center [437, 170] width 142 height 31
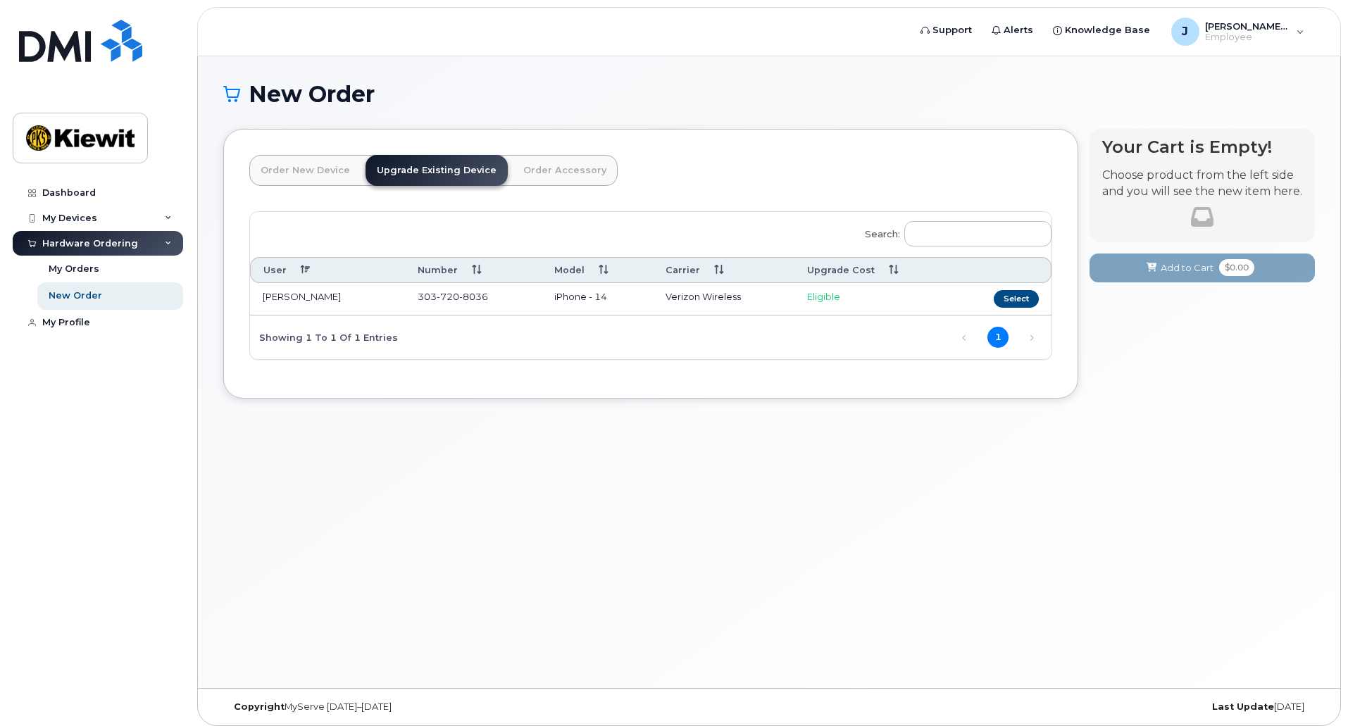
click at [547, 175] on link "Order Accessory" at bounding box center [565, 170] width 106 height 31
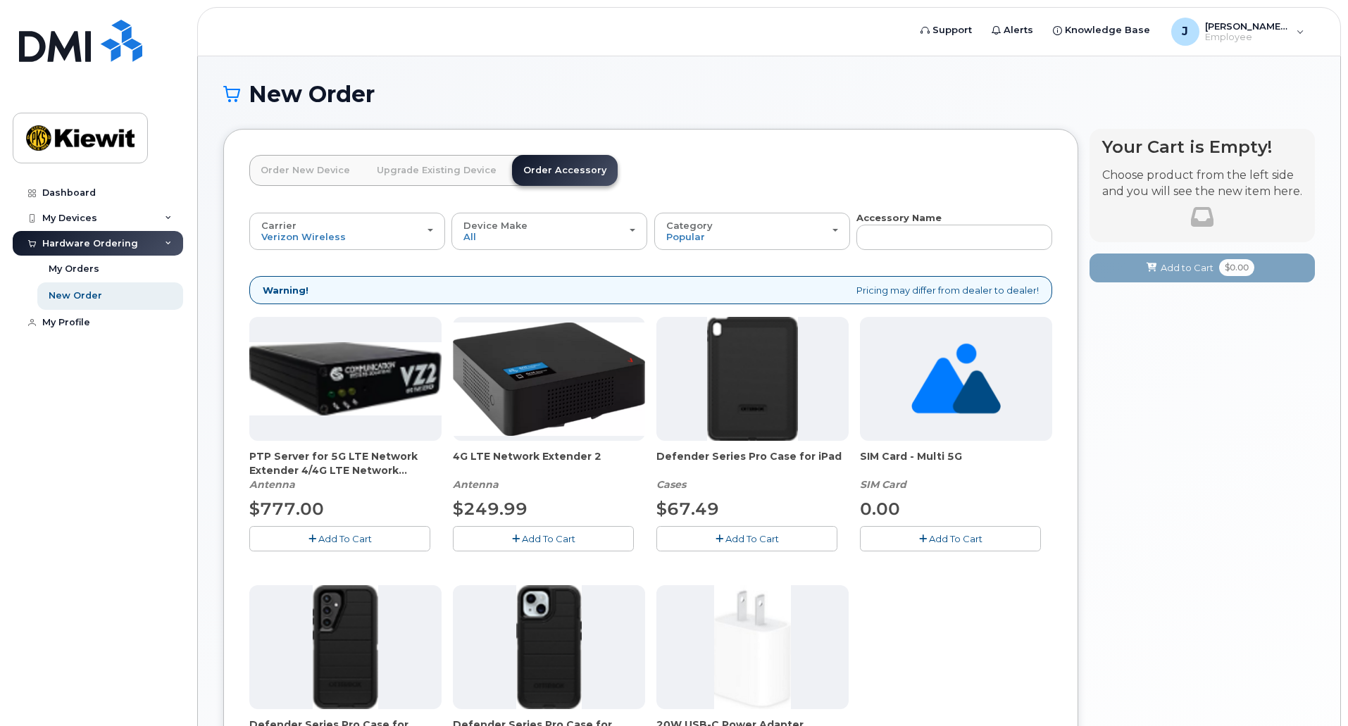
click at [300, 170] on link "Order New Device" at bounding box center [305, 170] width 112 height 31
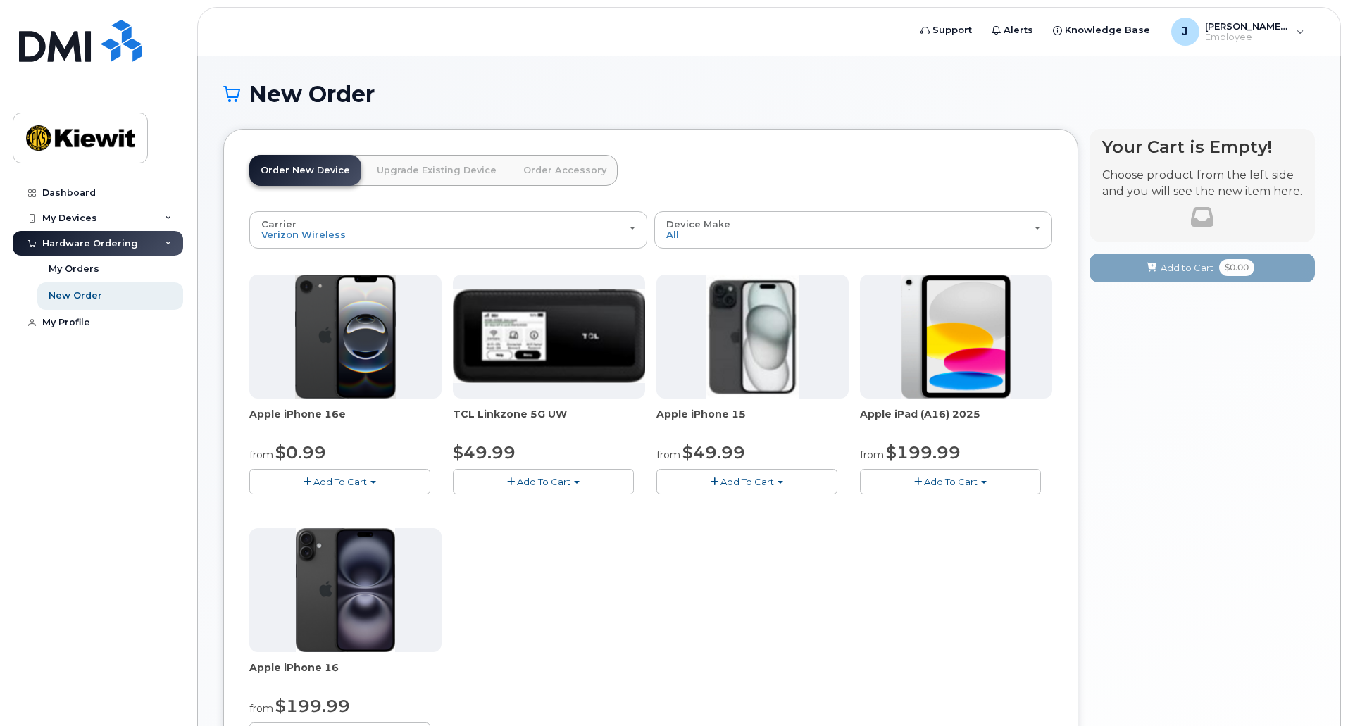
click at [936, 480] on span "Add To Cart" at bounding box center [951, 481] width 54 height 11
click at [787, 556] on div "Apple iPhone 16e from $0.99 Add To Cart $0.99 - 2 Year Activation (128GB) $599.…" at bounding box center [650, 523] width 803 height 496
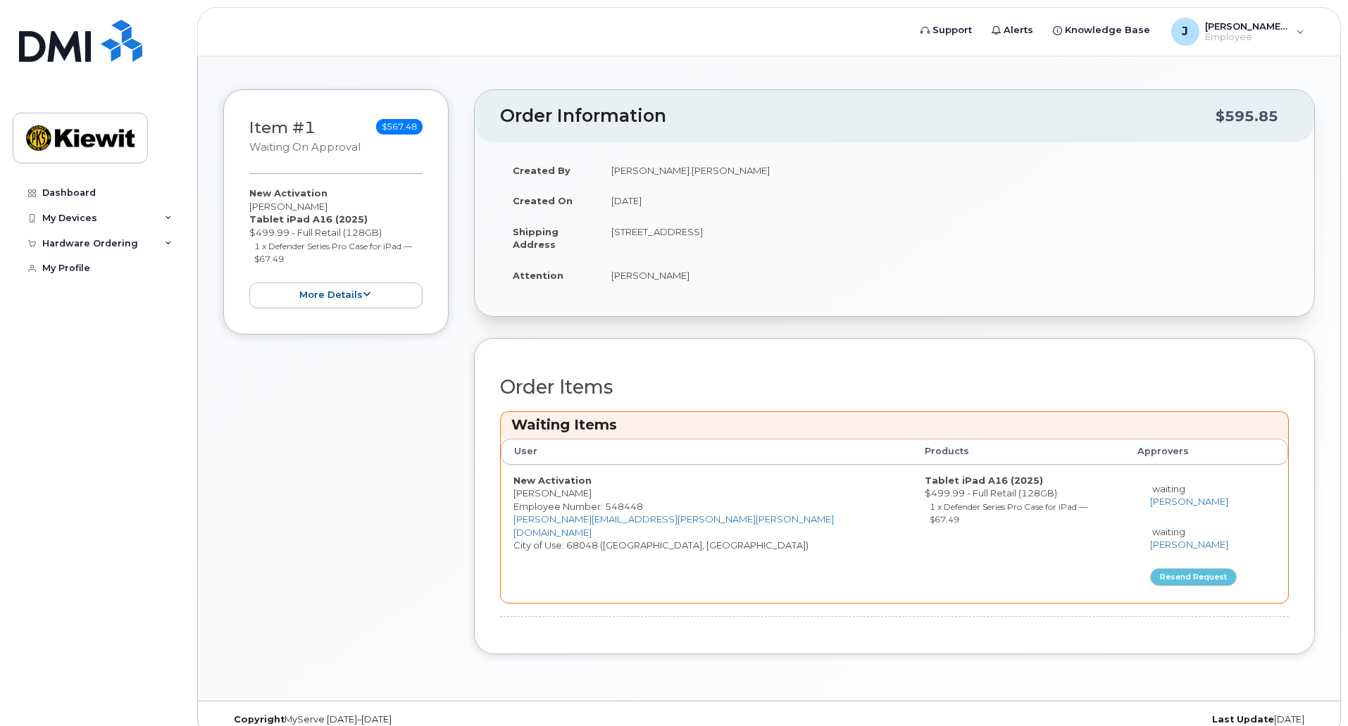
scroll to position [141, 0]
